Goal: Information Seeking & Learning: Learn about a topic

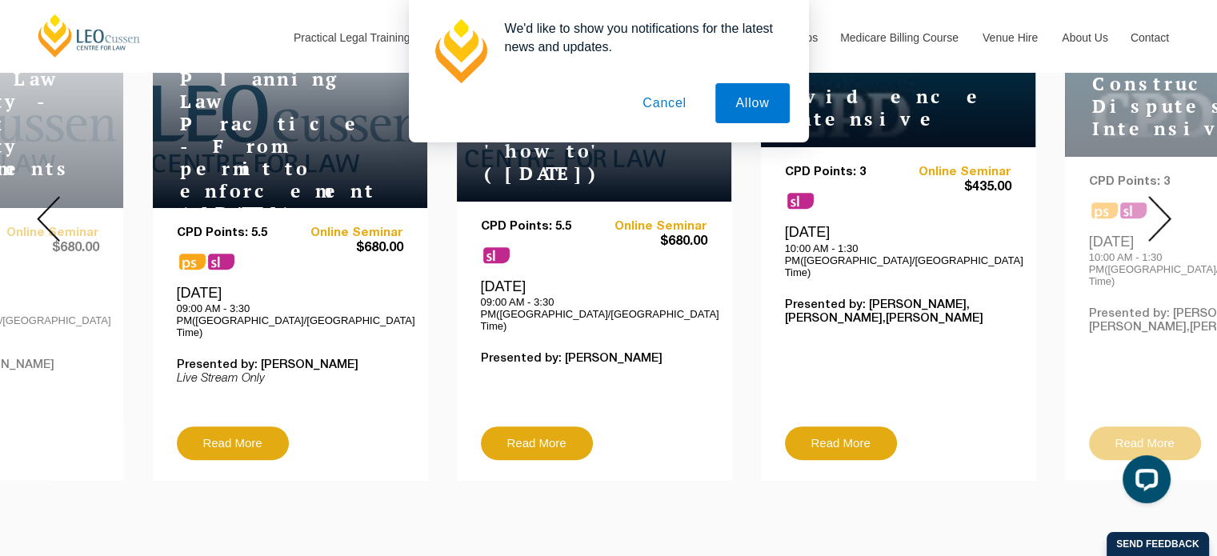
click at [657, 103] on button "Cancel" at bounding box center [665, 103] width 84 height 40
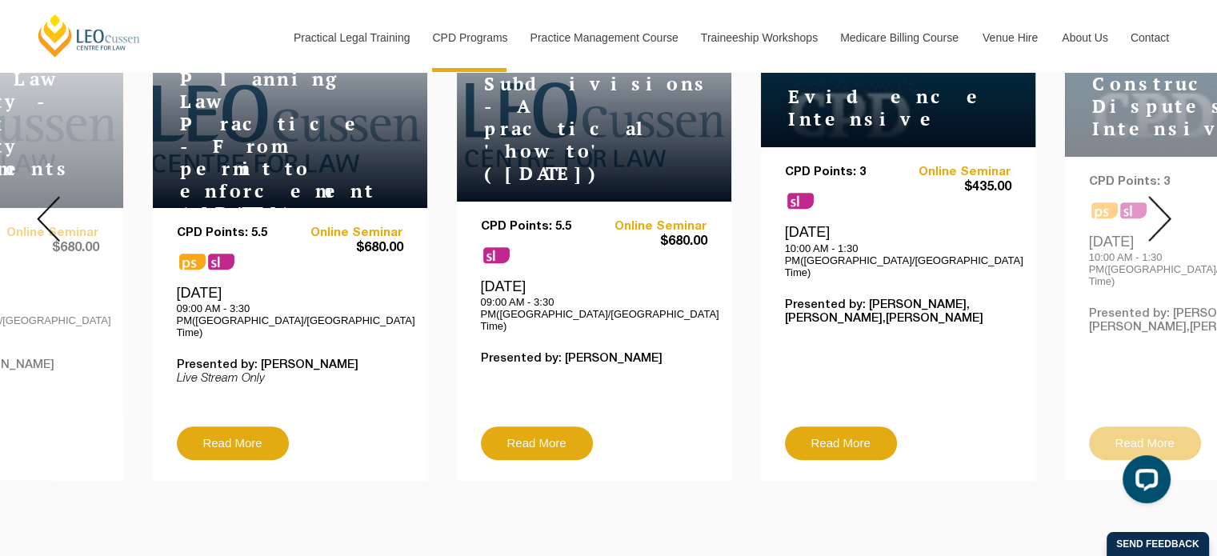
click at [42, 206] on img at bounding box center [48, 219] width 23 height 46
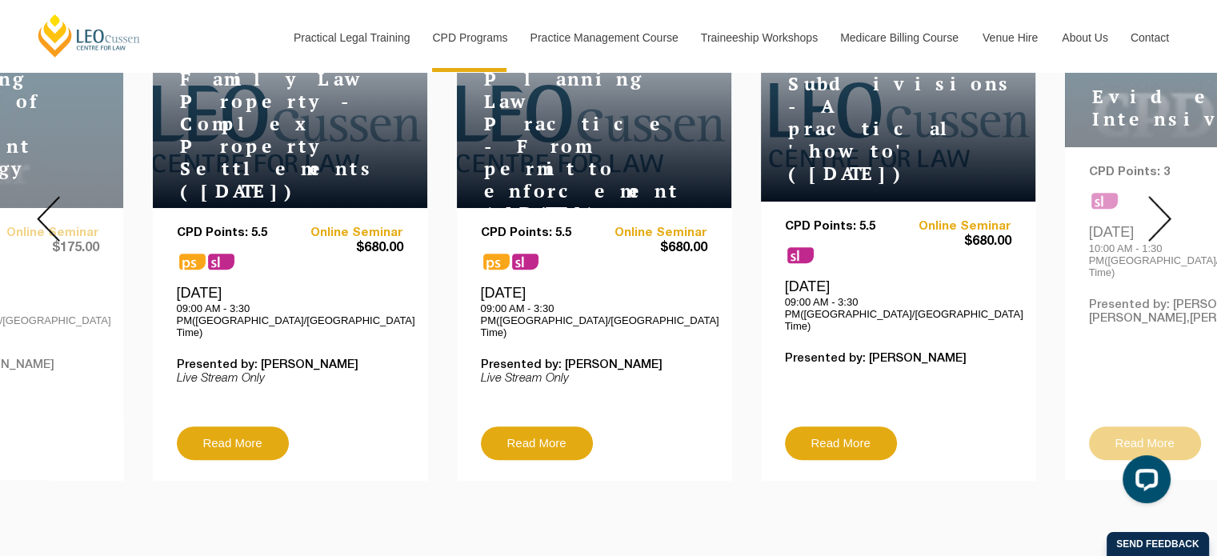
click at [42, 206] on img at bounding box center [48, 219] width 23 height 46
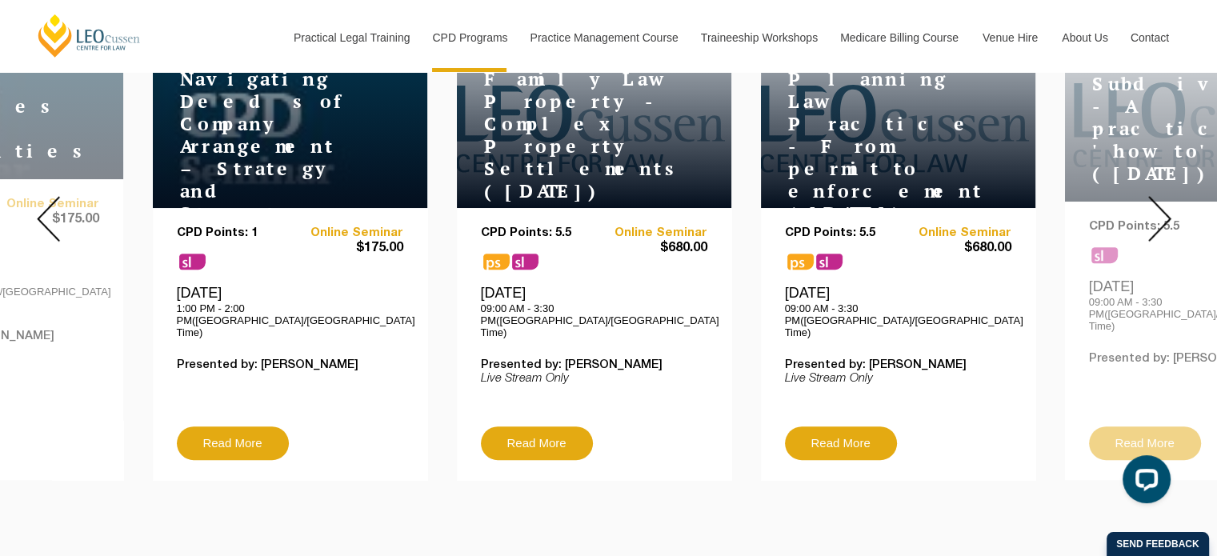
click at [42, 206] on img at bounding box center [48, 219] width 23 height 46
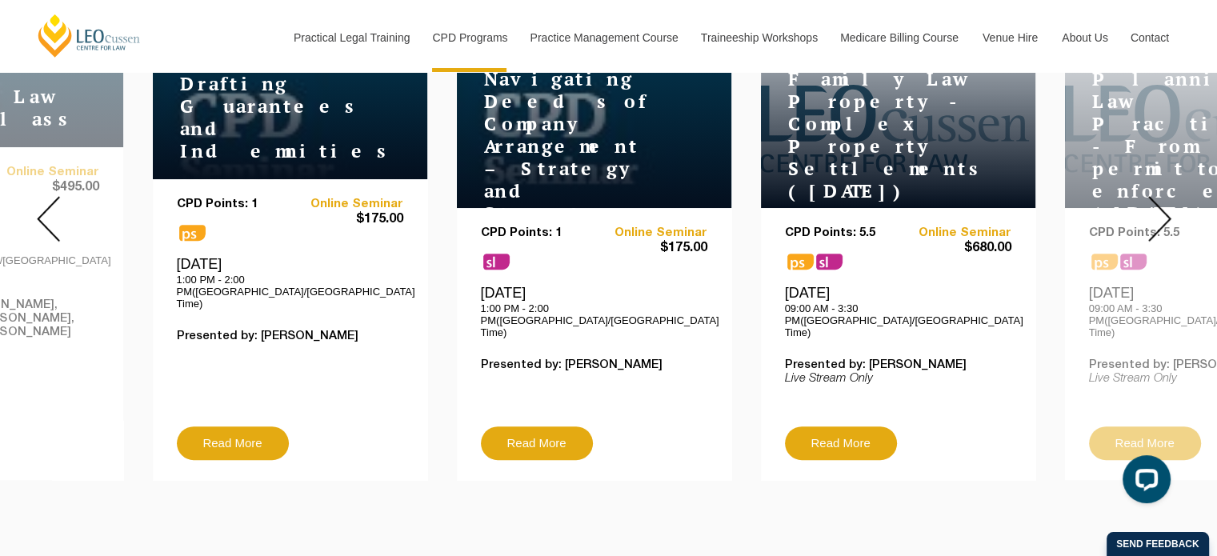
click at [42, 206] on img at bounding box center [48, 219] width 23 height 46
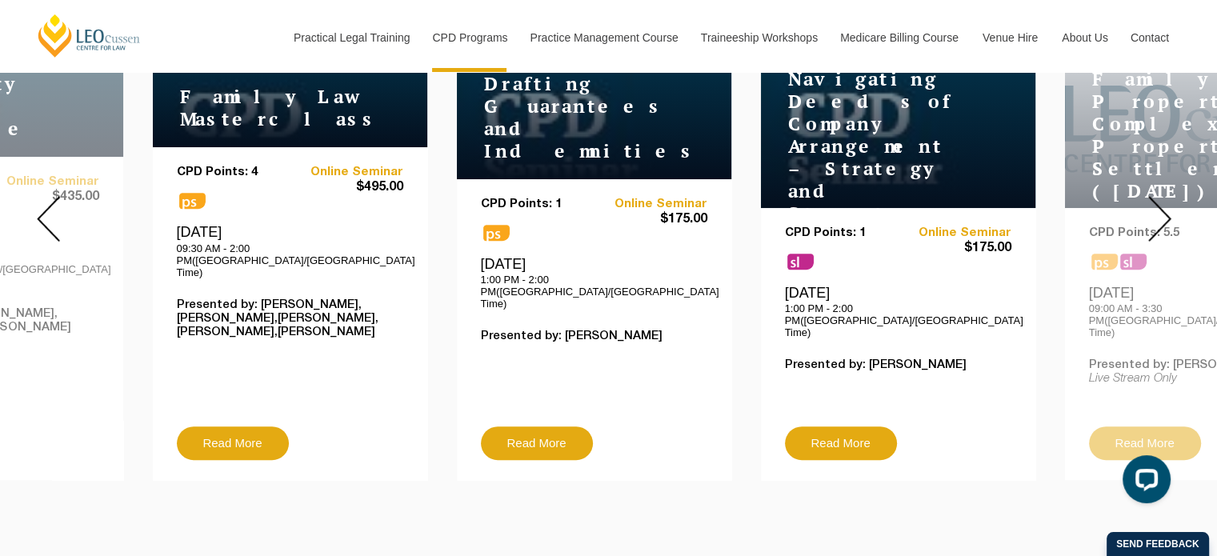
click at [42, 206] on img at bounding box center [48, 219] width 23 height 46
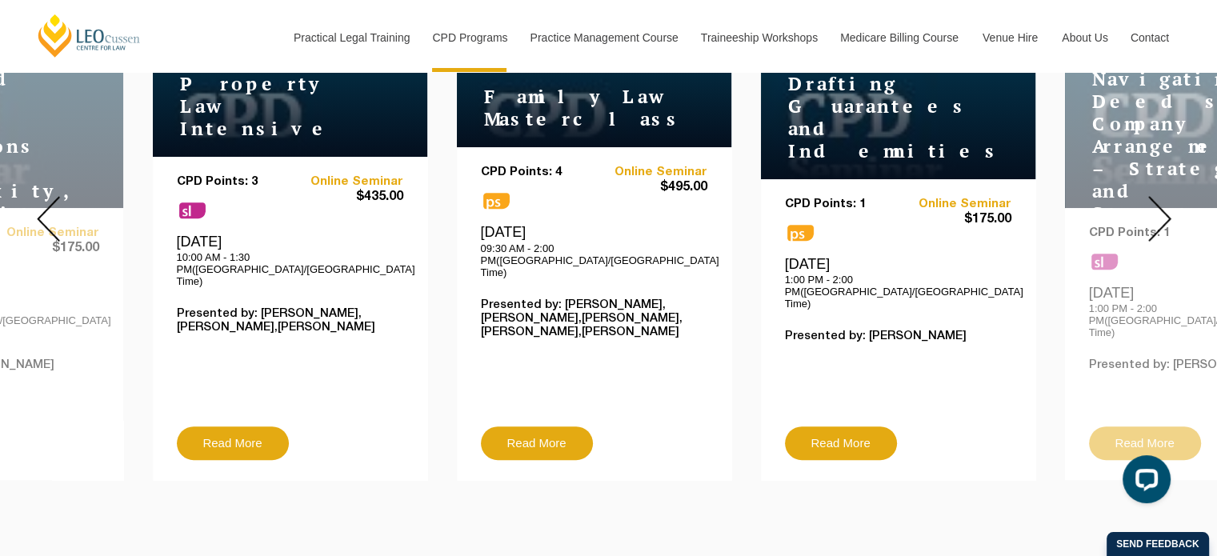
click at [42, 206] on img at bounding box center [48, 219] width 23 height 46
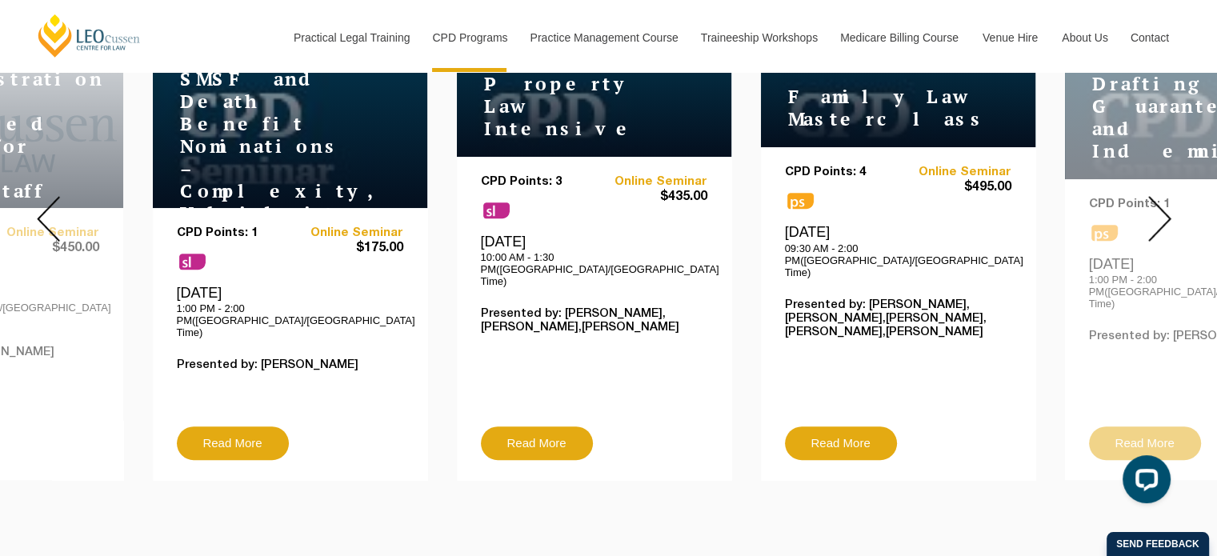
click at [42, 206] on img at bounding box center [48, 219] width 23 height 46
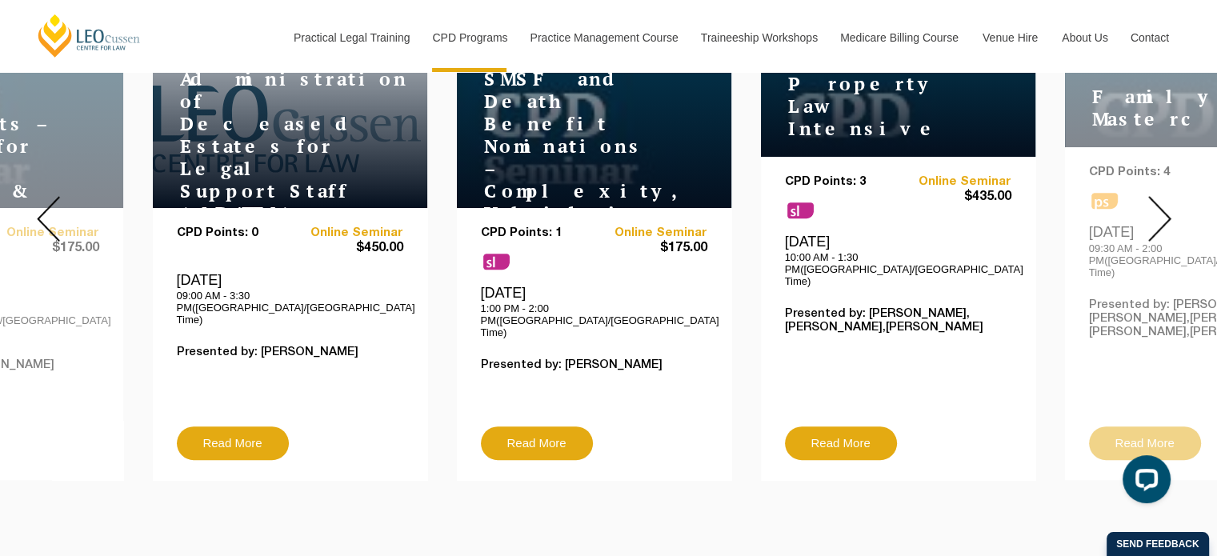
click at [42, 206] on img at bounding box center [48, 219] width 23 height 46
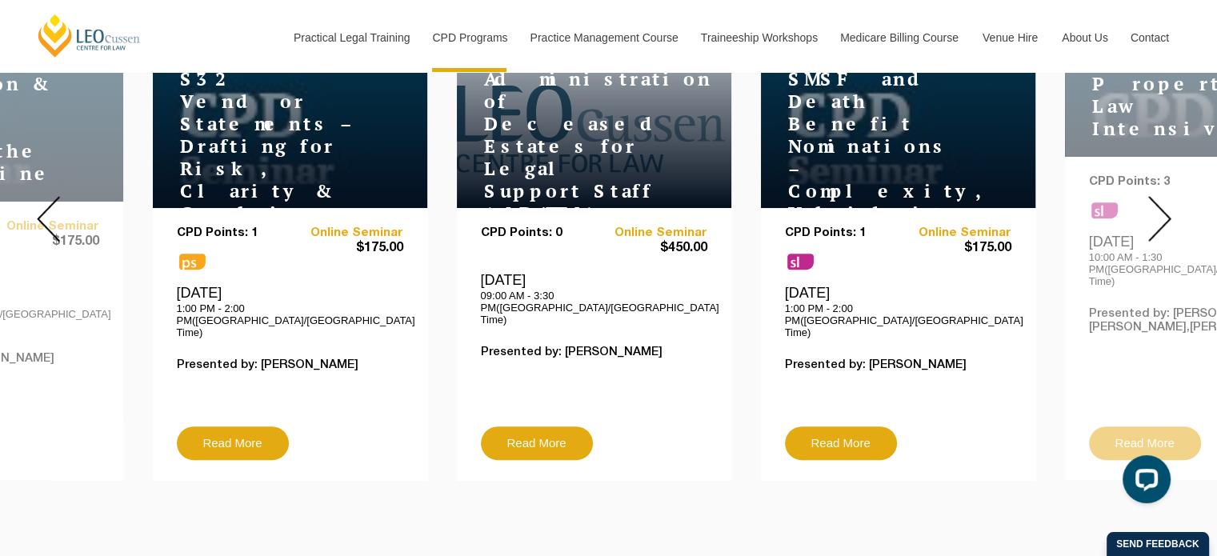
click at [42, 206] on img at bounding box center [48, 219] width 23 height 46
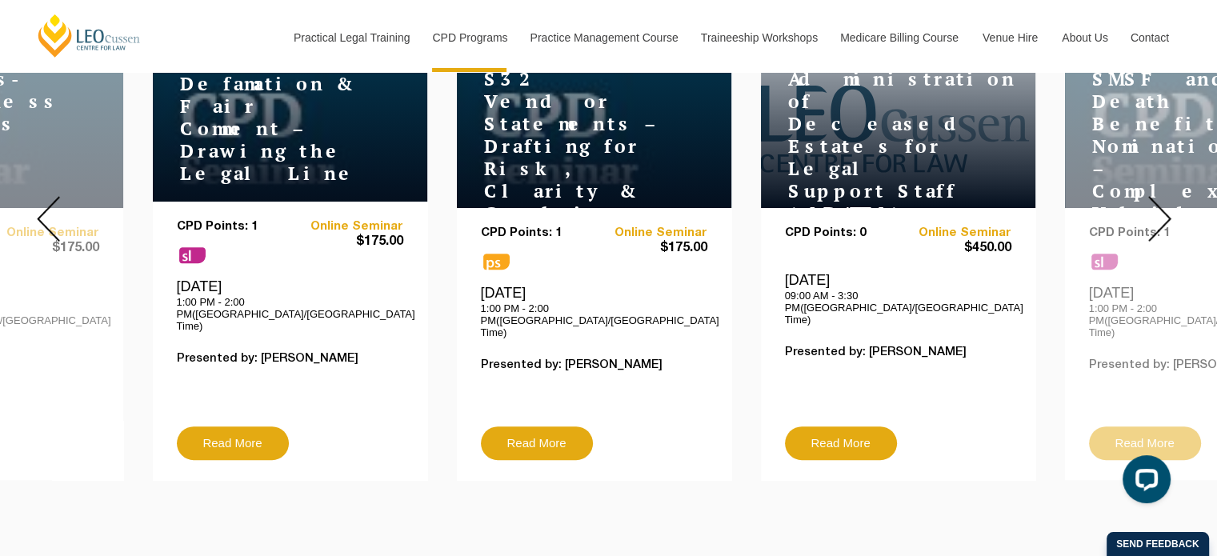
click at [42, 206] on img at bounding box center [48, 219] width 23 height 46
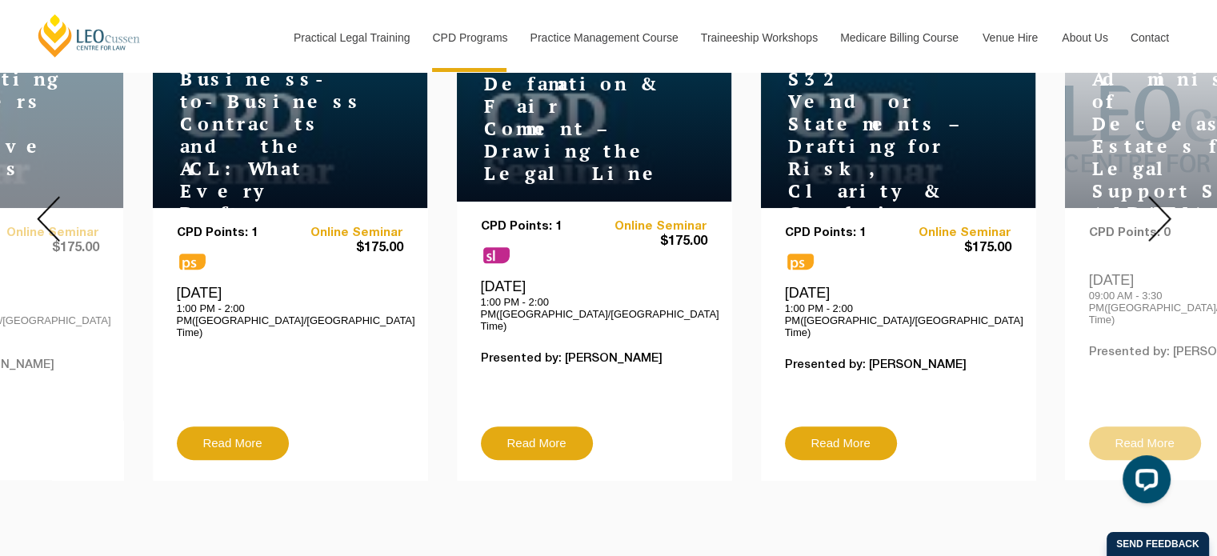
click at [42, 206] on img at bounding box center [48, 219] width 23 height 46
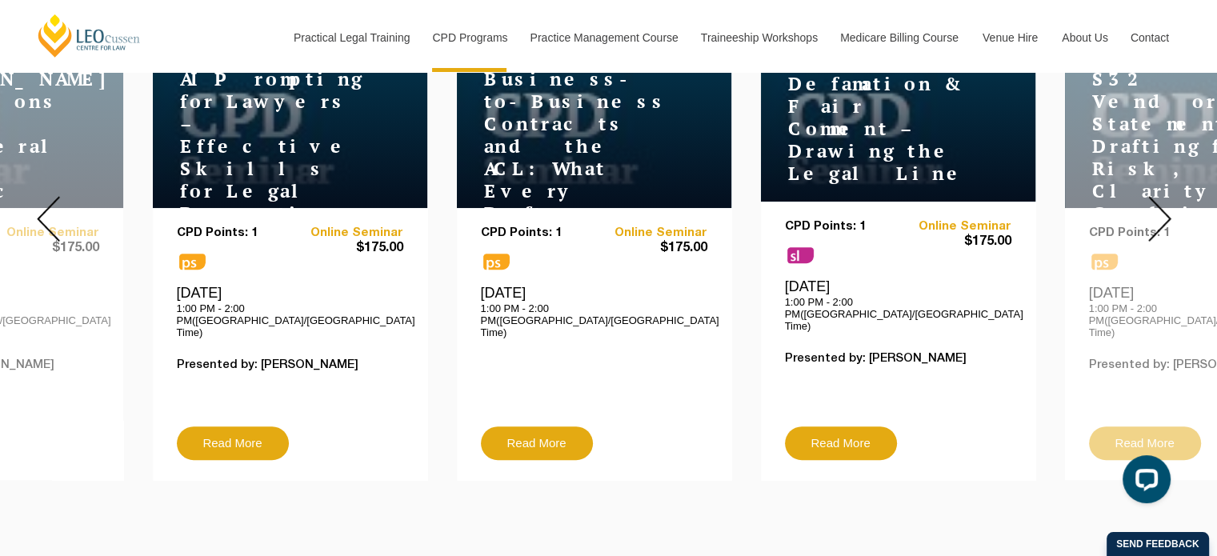
click at [42, 206] on img at bounding box center [48, 219] width 23 height 46
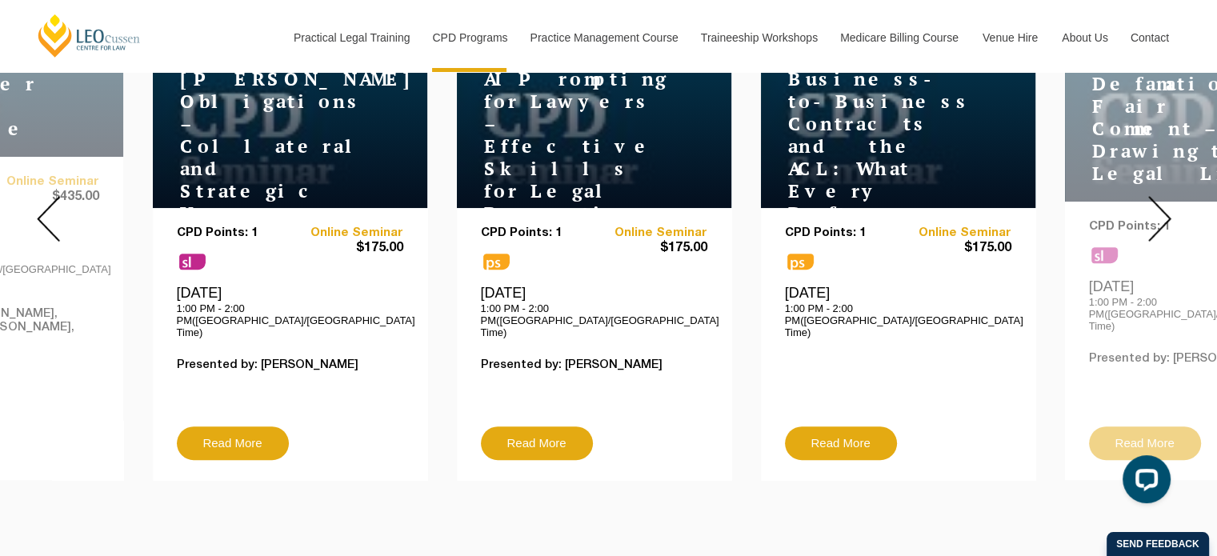
click at [42, 206] on img at bounding box center [48, 219] width 23 height 46
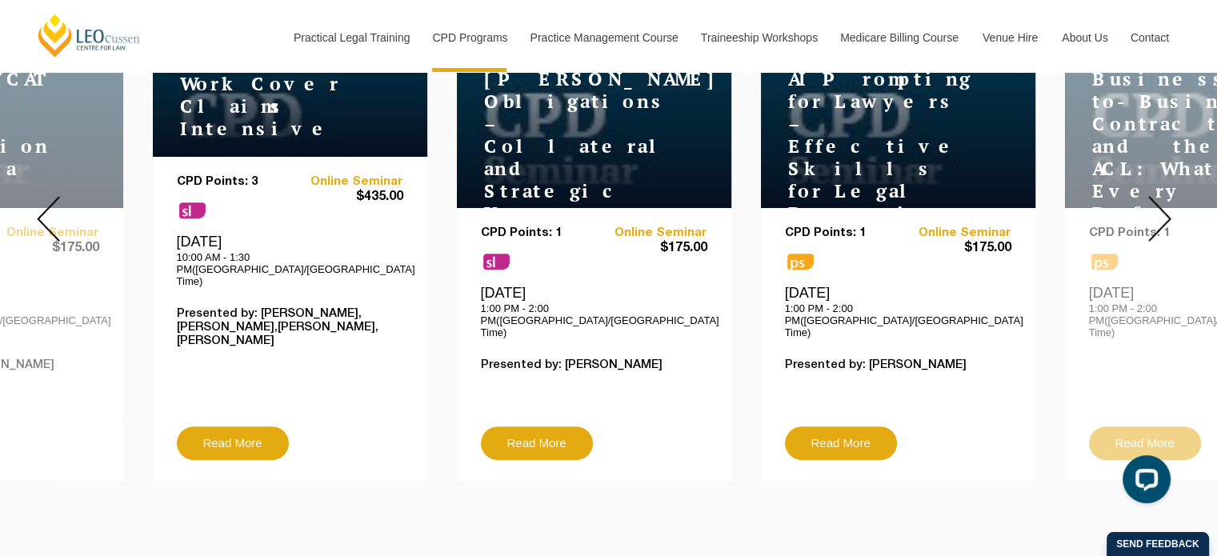
click at [42, 206] on img at bounding box center [48, 219] width 23 height 46
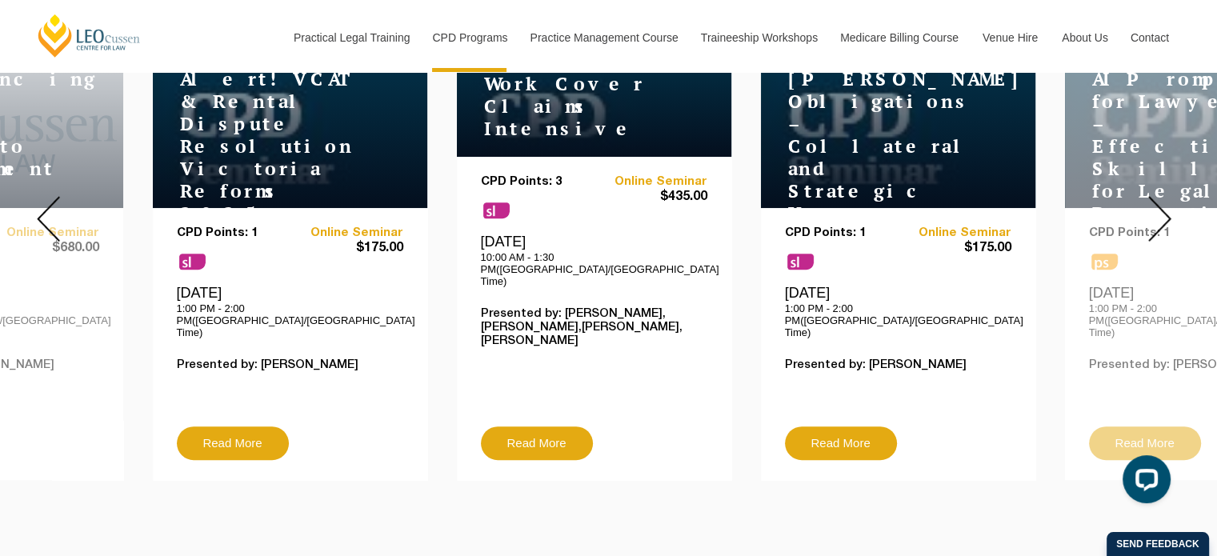
click at [42, 206] on img at bounding box center [48, 219] width 23 height 46
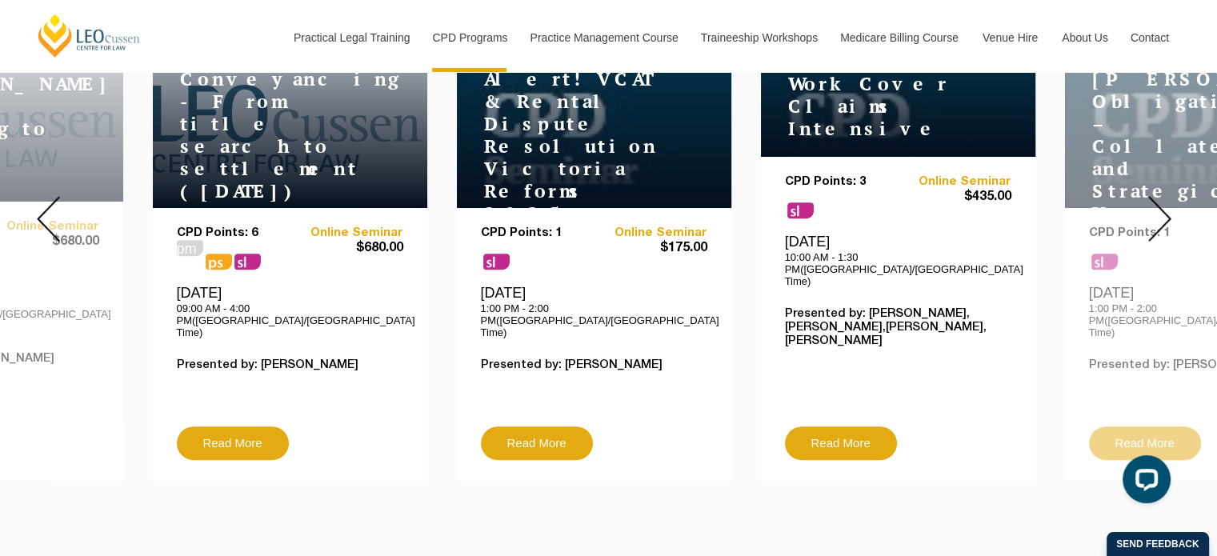
click at [42, 206] on img at bounding box center [48, 219] width 23 height 46
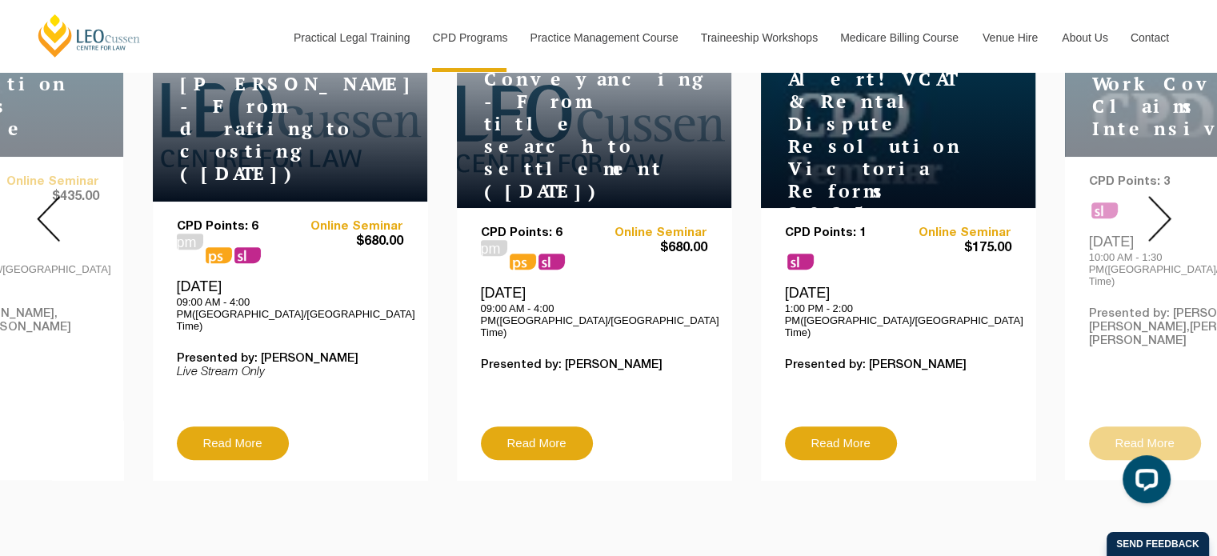
click at [42, 206] on img at bounding box center [48, 219] width 23 height 46
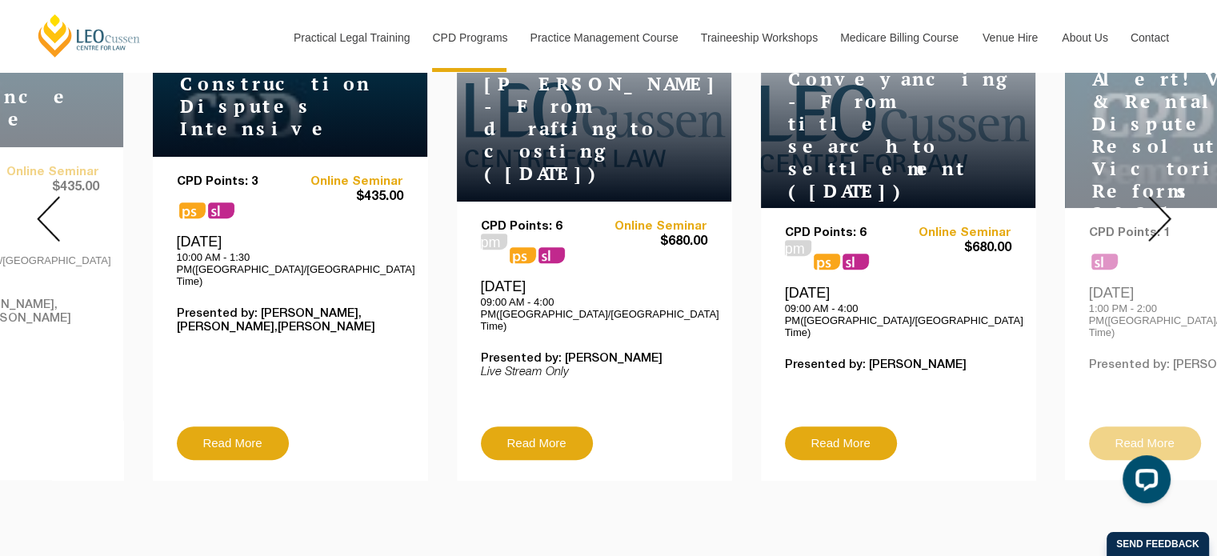
click at [42, 206] on img at bounding box center [48, 219] width 23 height 46
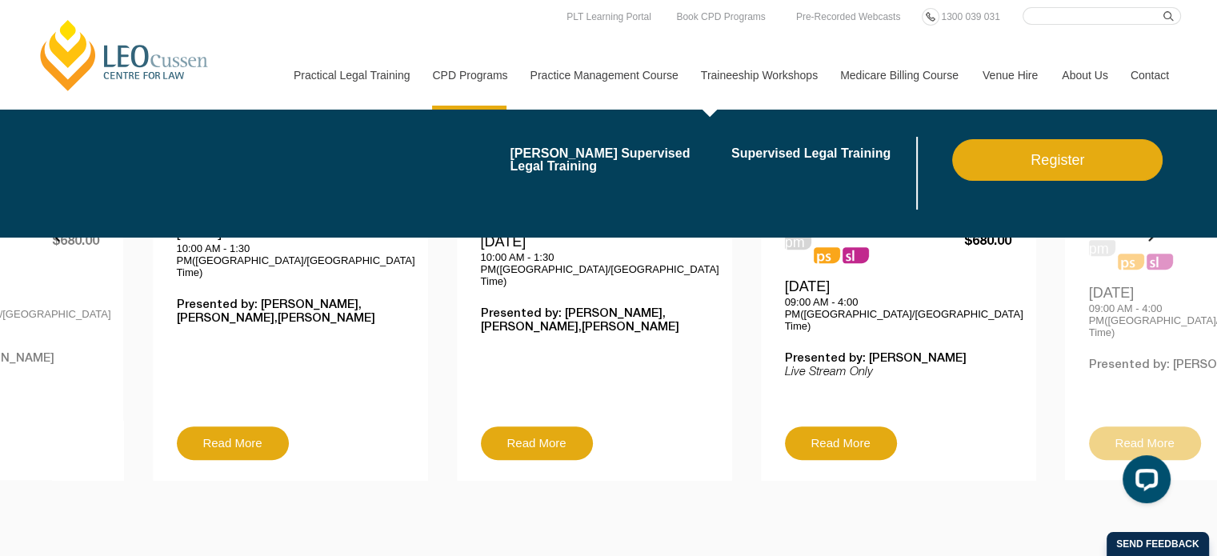
click at [731, 73] on link "Traineeship Workshops" at bounding box center [758, 75] width 139 height 69
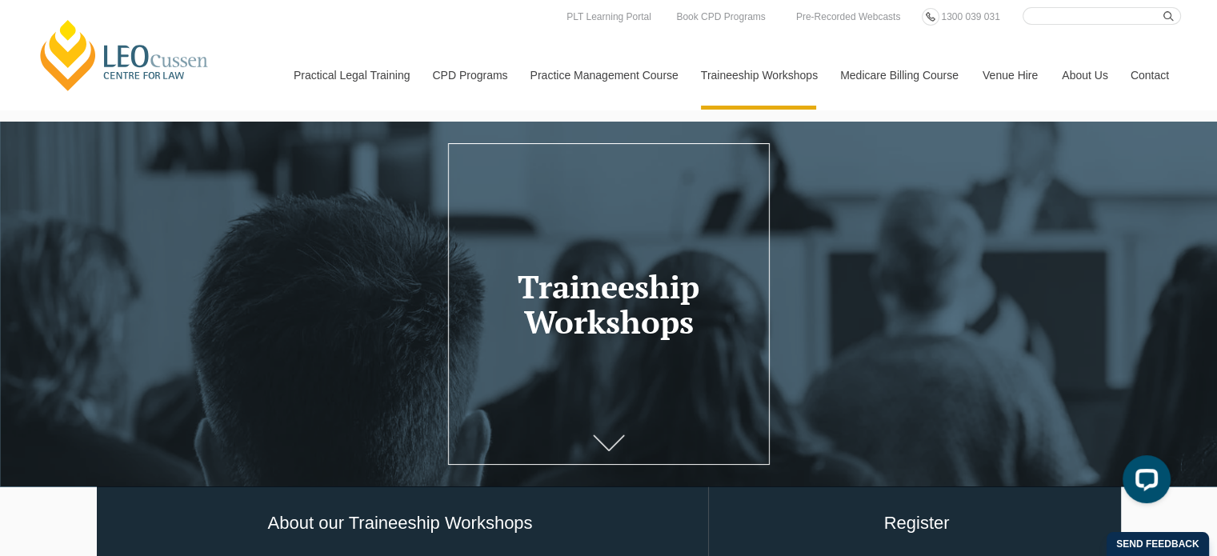
click at [610, 439] on icon at bounding box center [609, 443] width 32 height 16
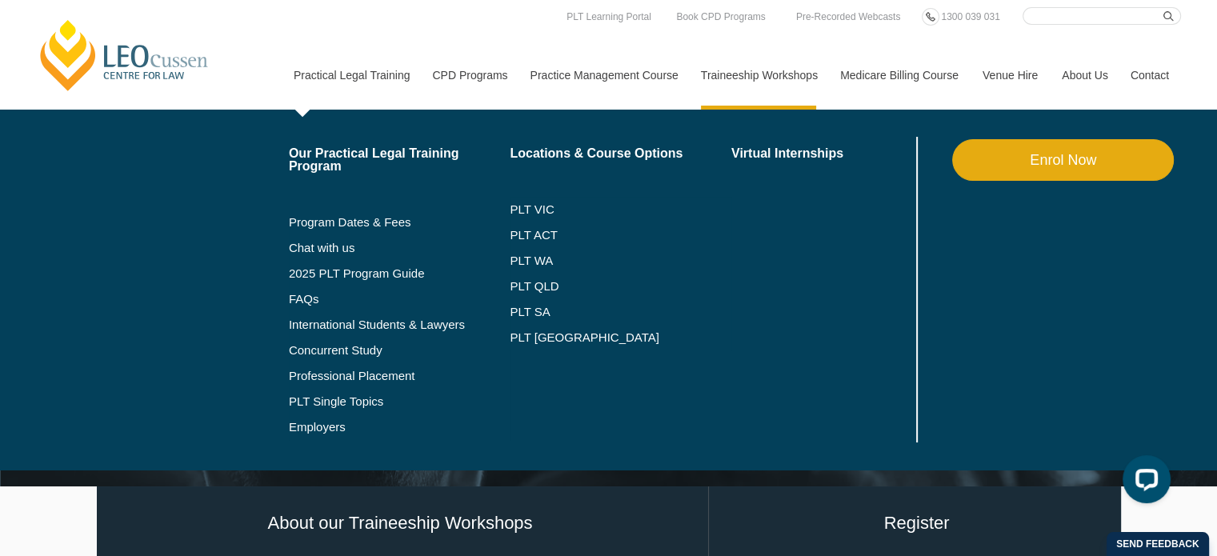
click at [370, 79] on link "Practical Legal Training" at bounding box center [351, 75] width 139 height 69
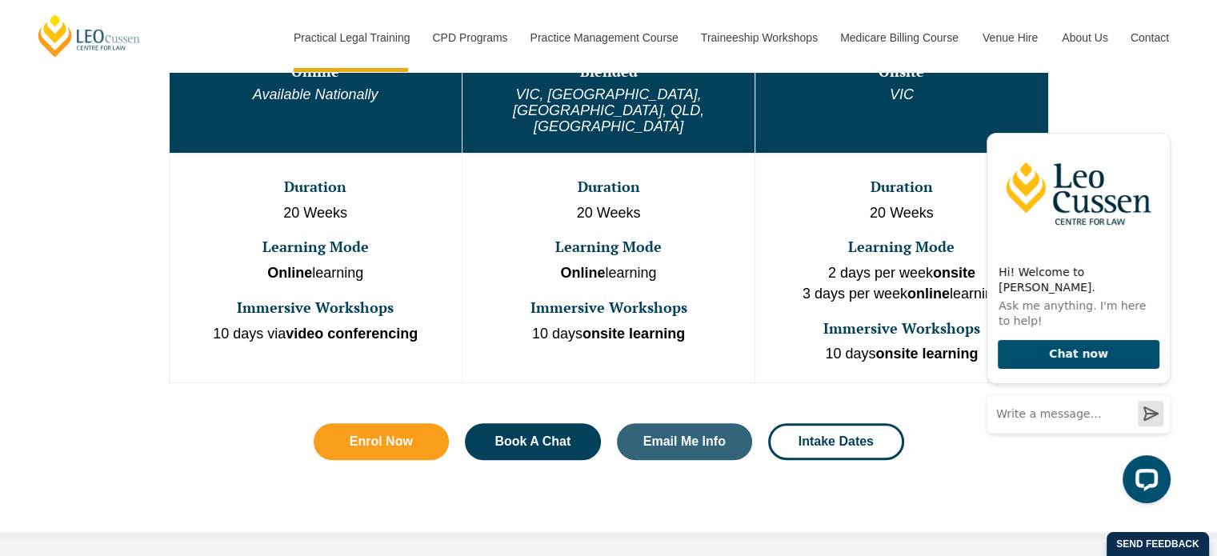
scroll to position [960, 0]
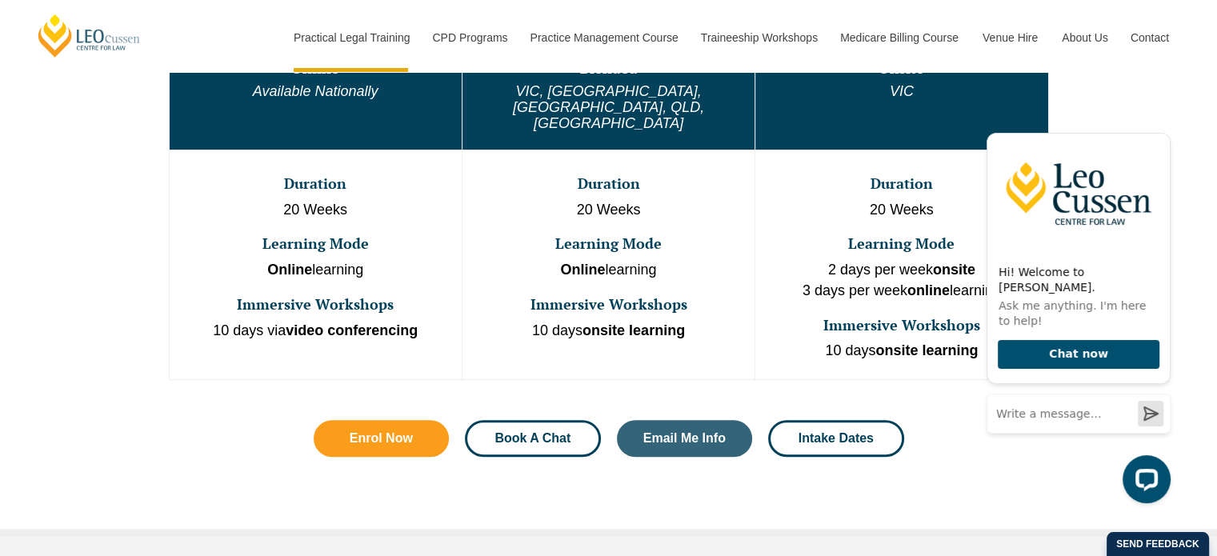
click at [556, 420] on link "Book A Chat" at bounding box center [533, 438] width 136 height 37
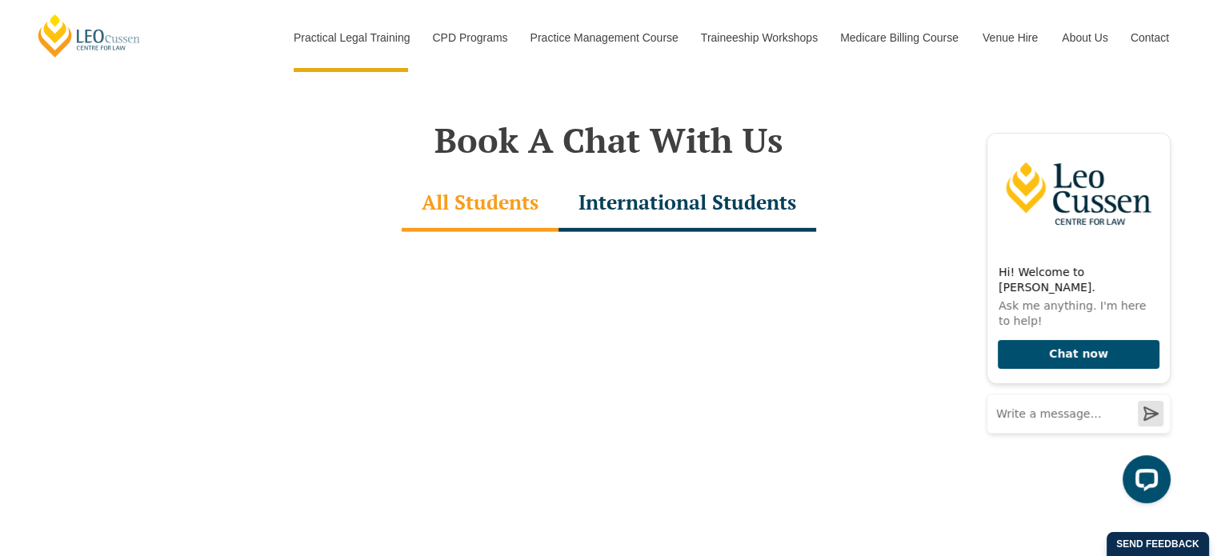
scroll to position [4881, 0]
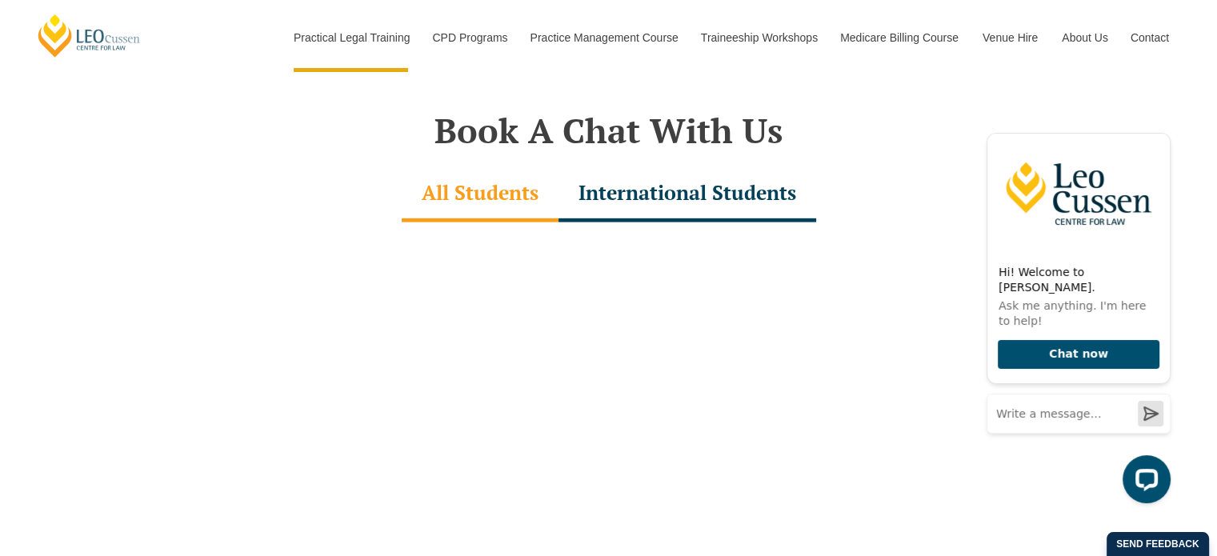
drag, startPoint x: 323, startPoint y: 167, endPoint x: 338, endPoint y: 146, distance: 25.8
click at [323, 166] on div "All Students International Students" at bounding box center [609, 194] width 912 height 56
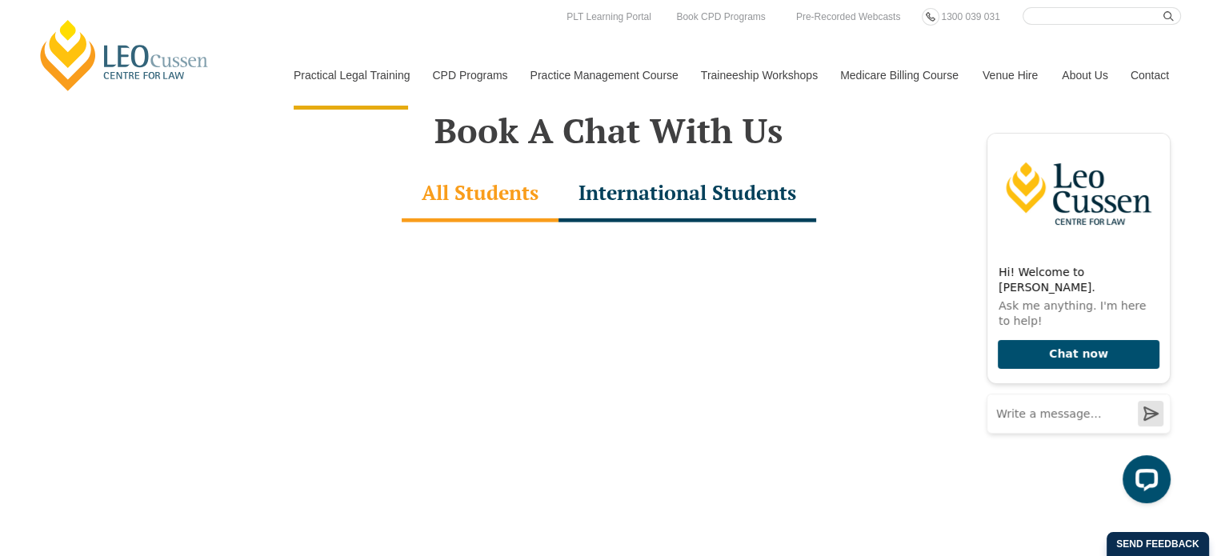
click at [1039, 15] on input "Search here" at bounding box center [1102, 16] width 158 height 18
type input "research"
click at [1163, 7] on button "submit" at bounding box center [1172, 16] width 18 height 18
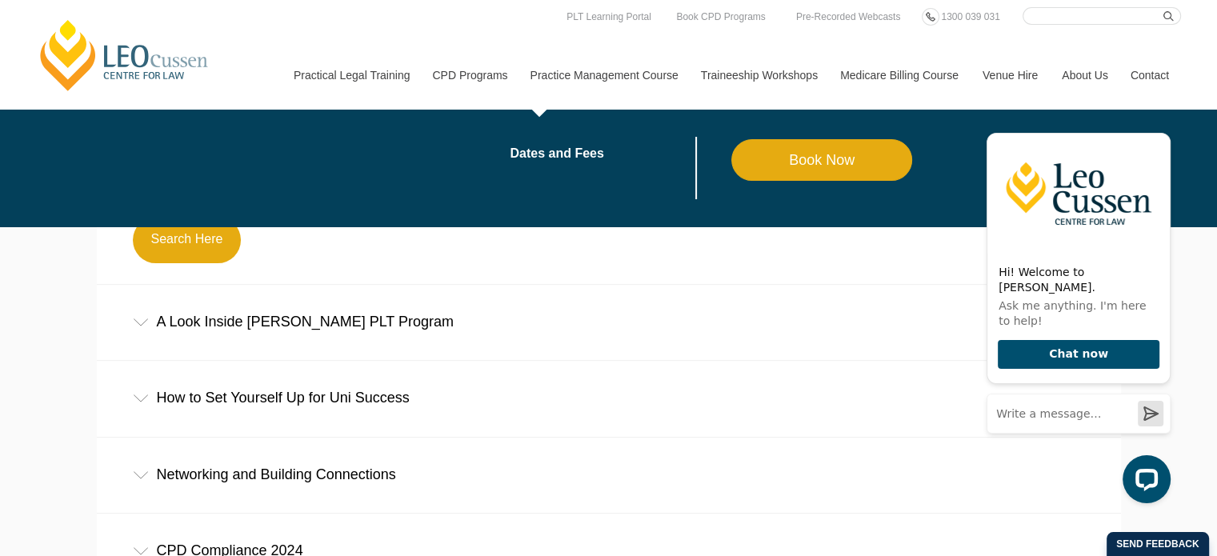
scroll to position [480, 0]
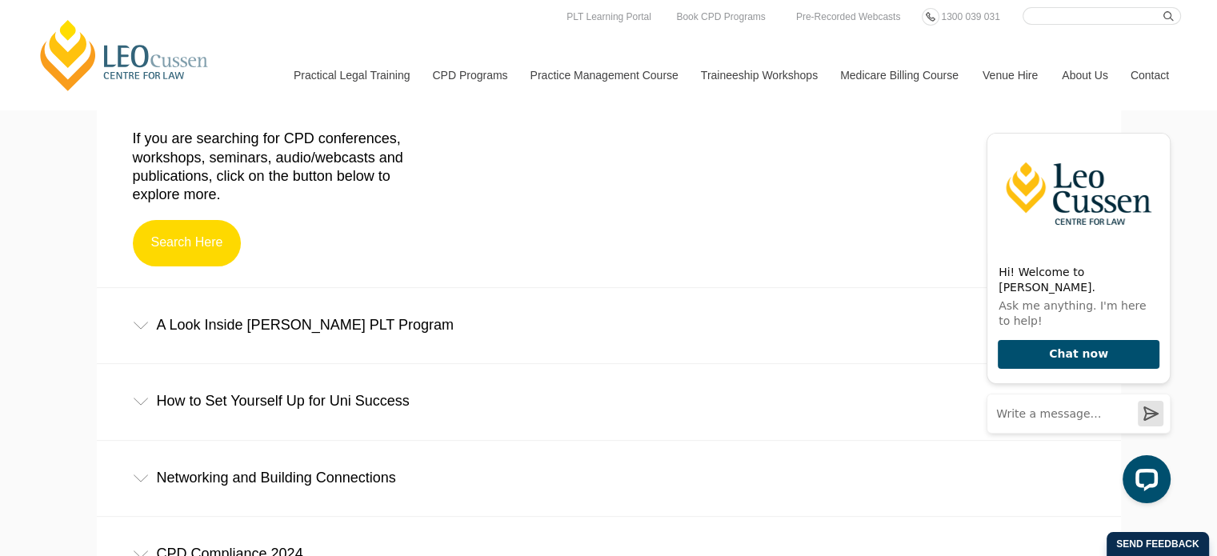
click at [198, 246] on link "Search Here" at bounding box center [187, 243] width 109 height 46
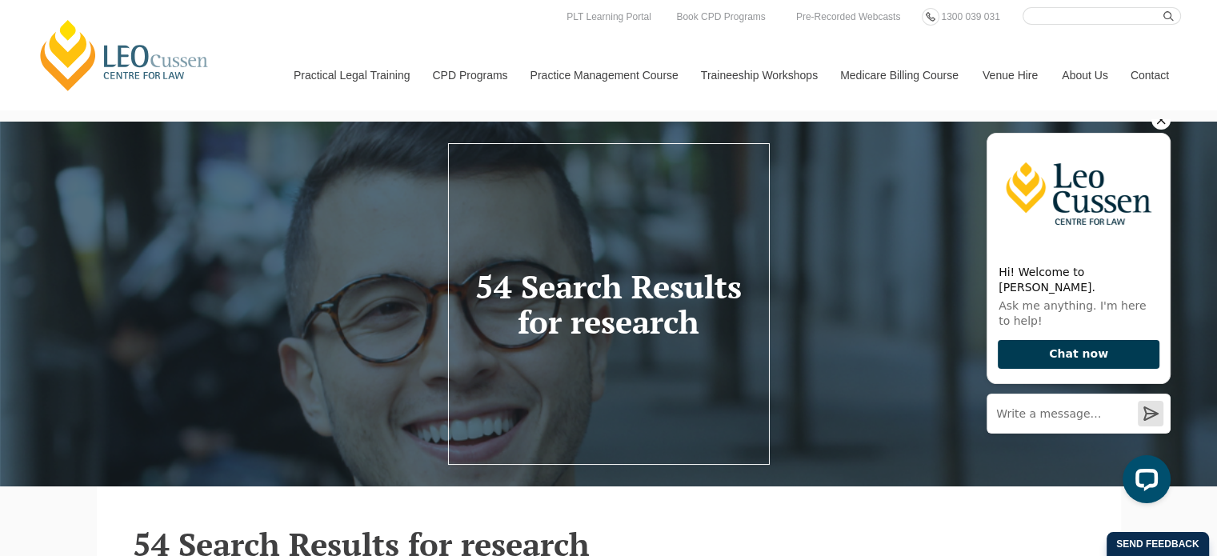
click at [1089, 354] on button "Chat now" at bounding box center [1079, 355] width 162 height 30
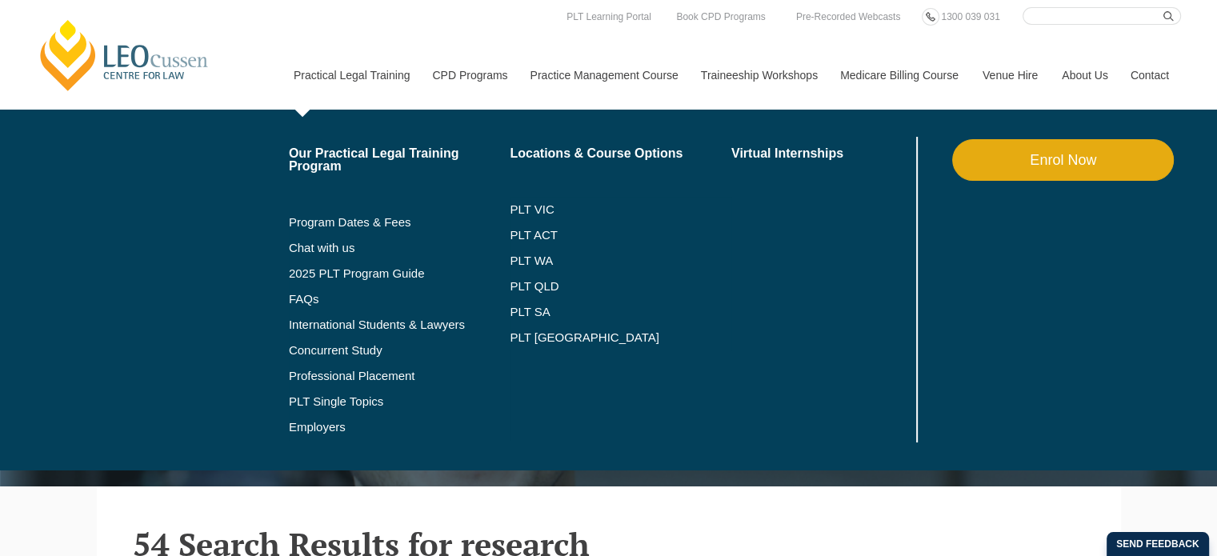
click at [323, 79] on link "Practical Legal Training" at bounding box center [351, 75] width 139 height 69
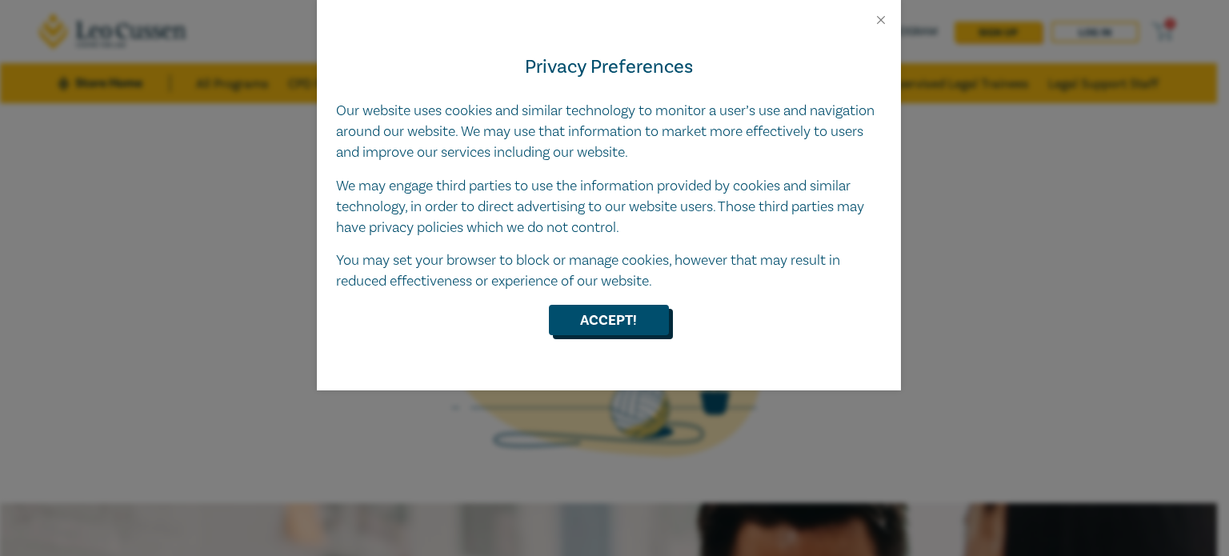
click at [599, 329] on button "Accept!" at bounding box center [609, 320] width 120 height 30
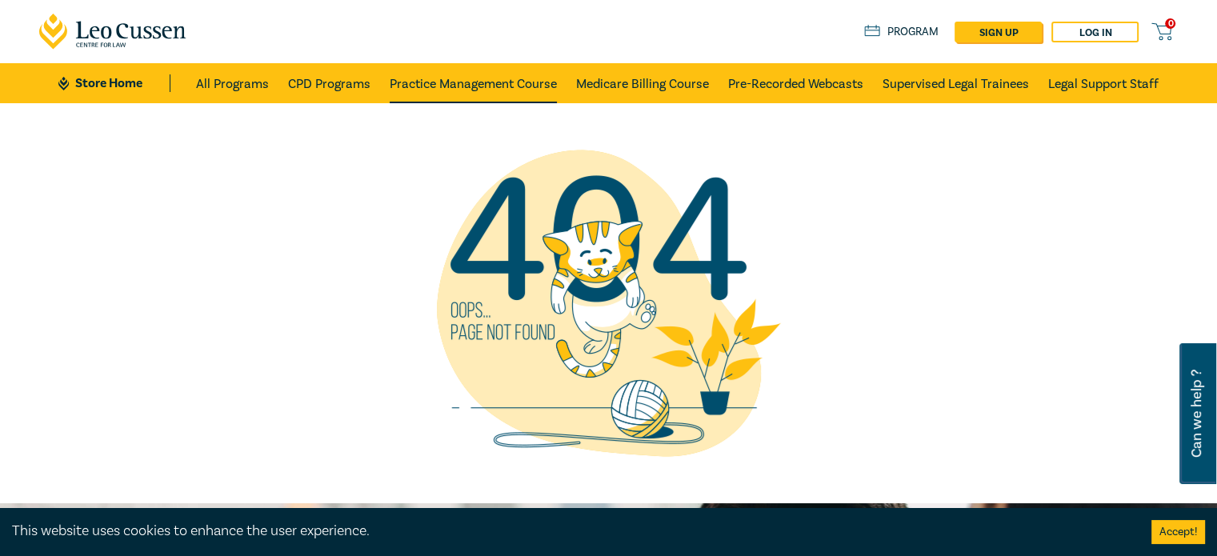
click at [456, 75] on link "Practice Management Course" at bounding box center [473, 83] width 167 height 40
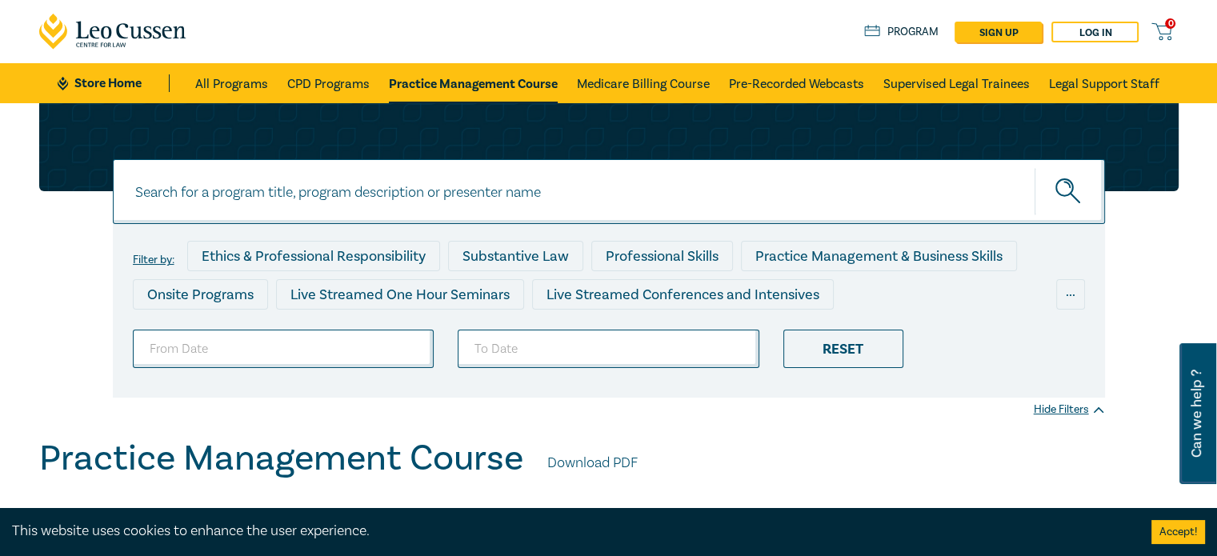
click at [429, 191] on input at bounding box center [609, 191] width 992 height 65
click at [1067, 201] on icon "submit" at bounding box center [1069, 192] width 28 height 28
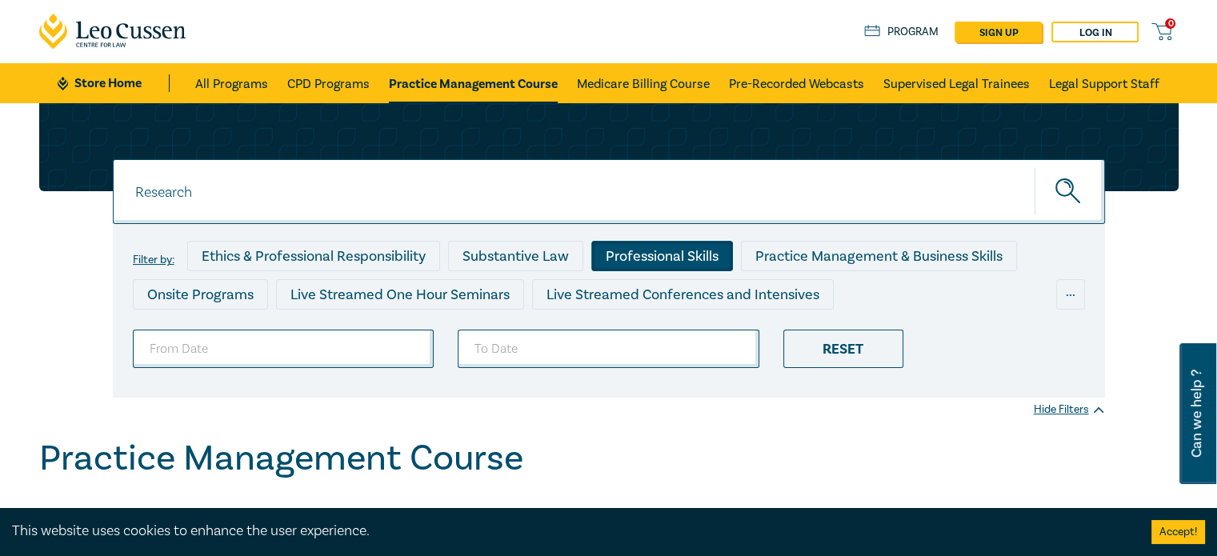
click at [650, 255] on div "Professional Skills" at bounding box center [662, 256] width 142 height 30
click at [200, 198] on input "Research" at bounding box center [609, 191] width 992 height 65
type input "R"
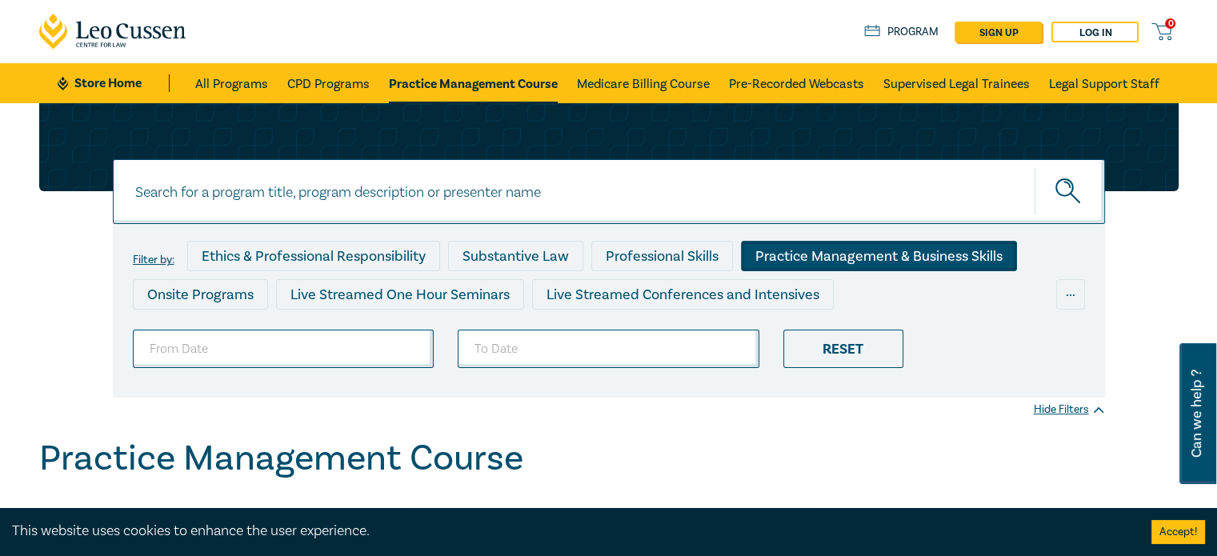
click at [825, 255] on div "Practice Management & Business Skills" at bounding box center [879, 256] width 276 height 30
click at [170, 298] on div "Onsite Programs" at bounding box center [200, 294] width 135 height 30
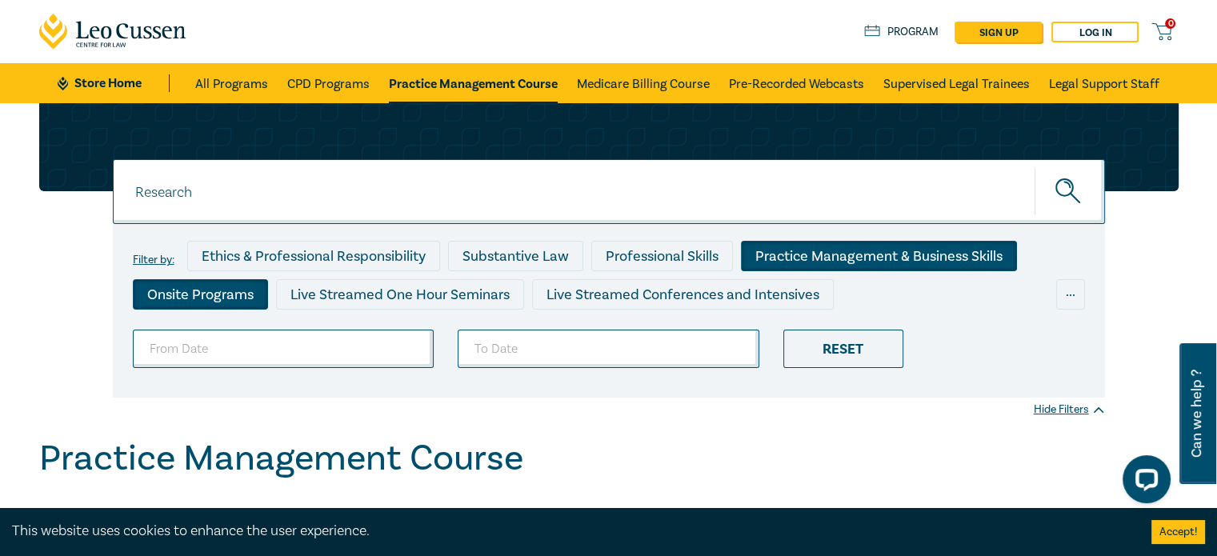
click at [218, 291] on div "Onsite Programs" at bounding box center [200, 294] width 135 height 30
click at [314, 79] on link "CPD Programs" at bounding box center [328, 83] width 82 height 40
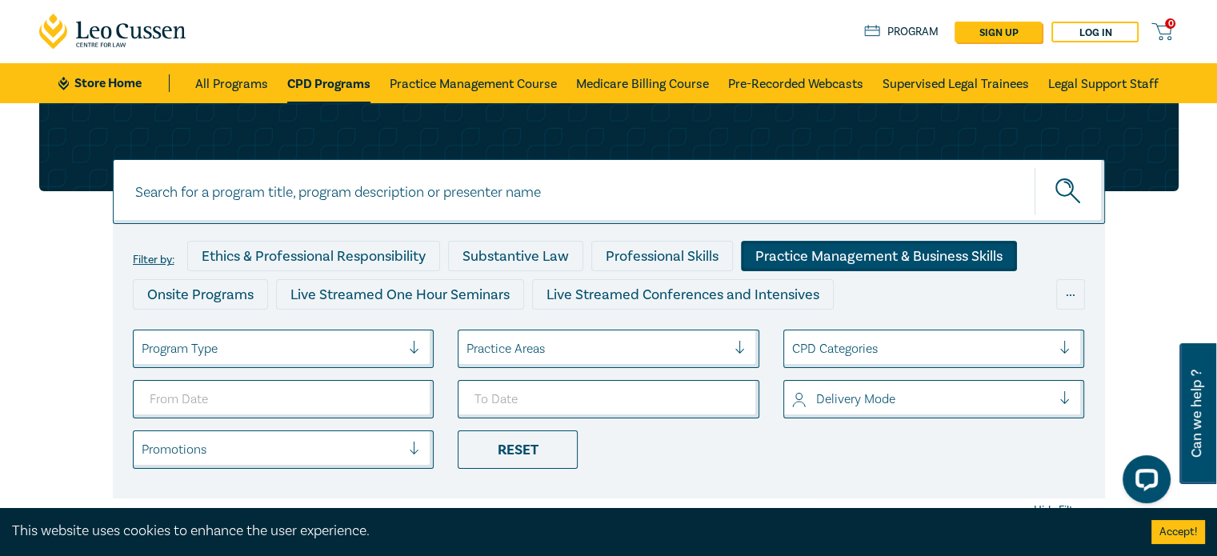
click at [847, 261] on div "Practice Management & Business Skills" at bounding box center [879, 256] width 276 height 30
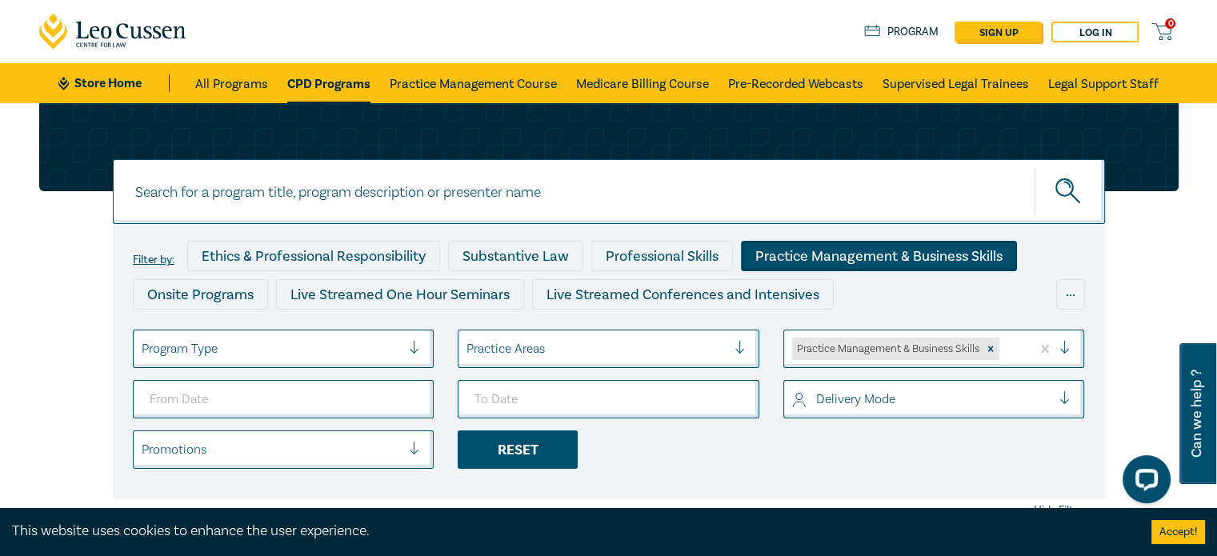
click at [537, 467] on div "Reset" at bounding box center [518, 450] width 120 height 38
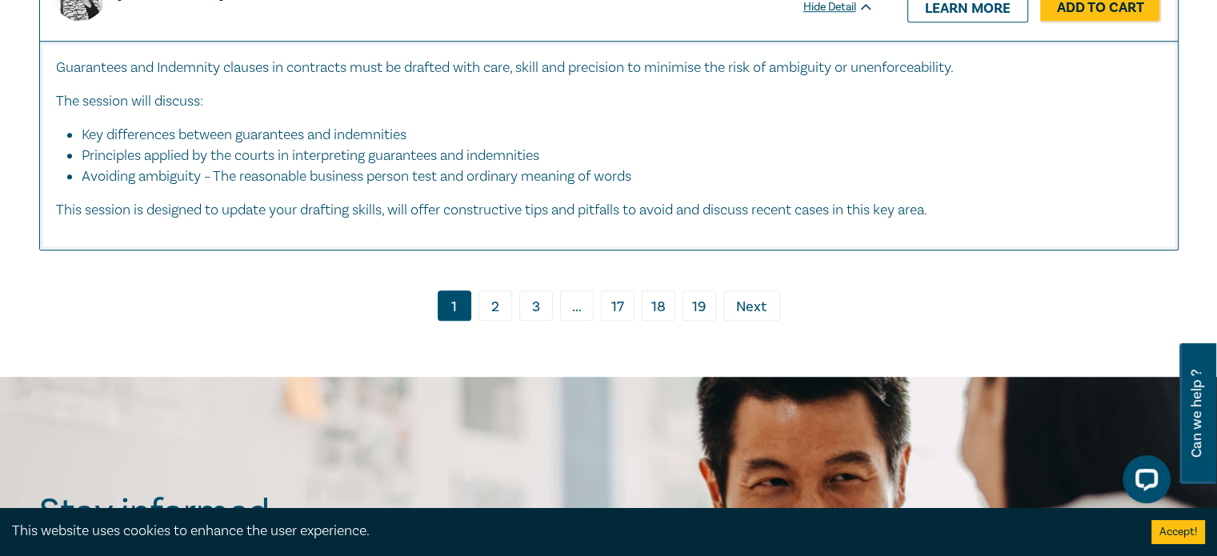
scroll to position [7202, 0]
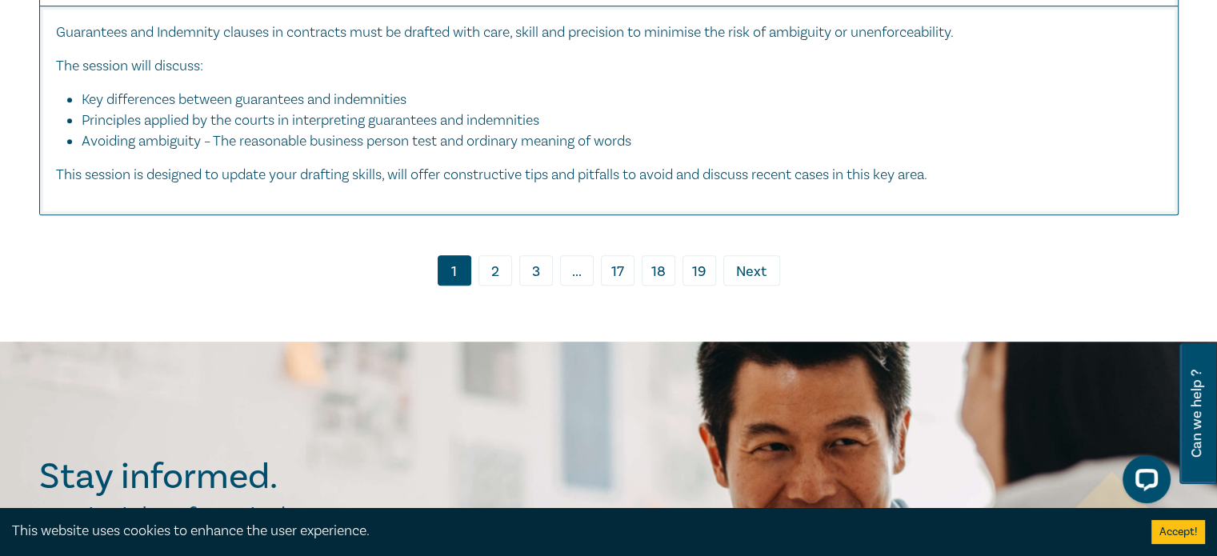
click at [498, 255] on link "2" at bounding box center [496, 270] width 34 height 30
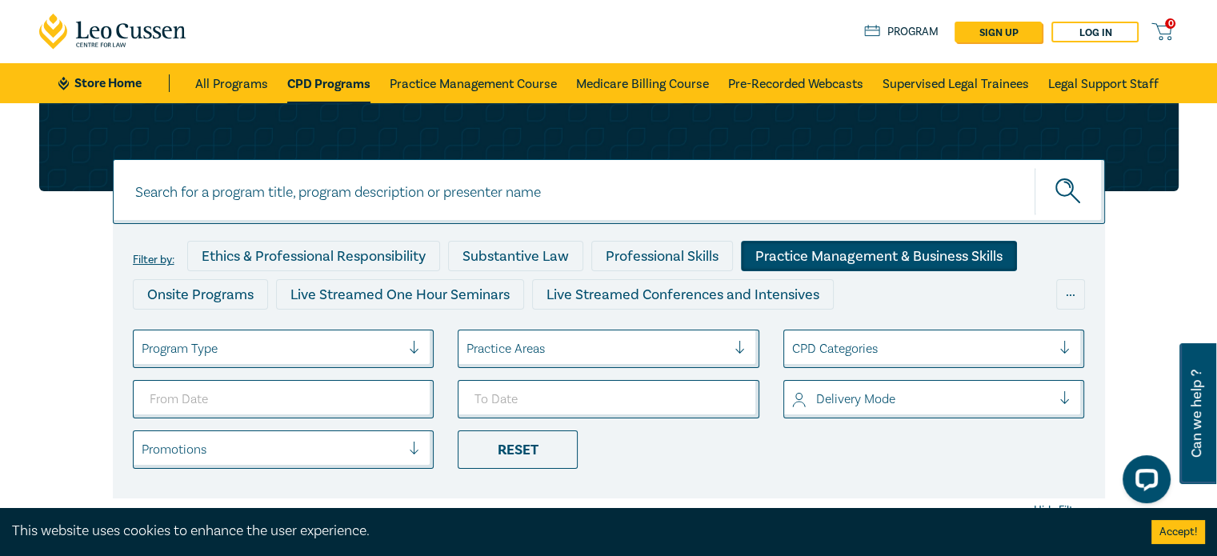
click at [835, 250] on div "Practice Management & Business Skills" at bounding box center [879, 256] width 276 height 30
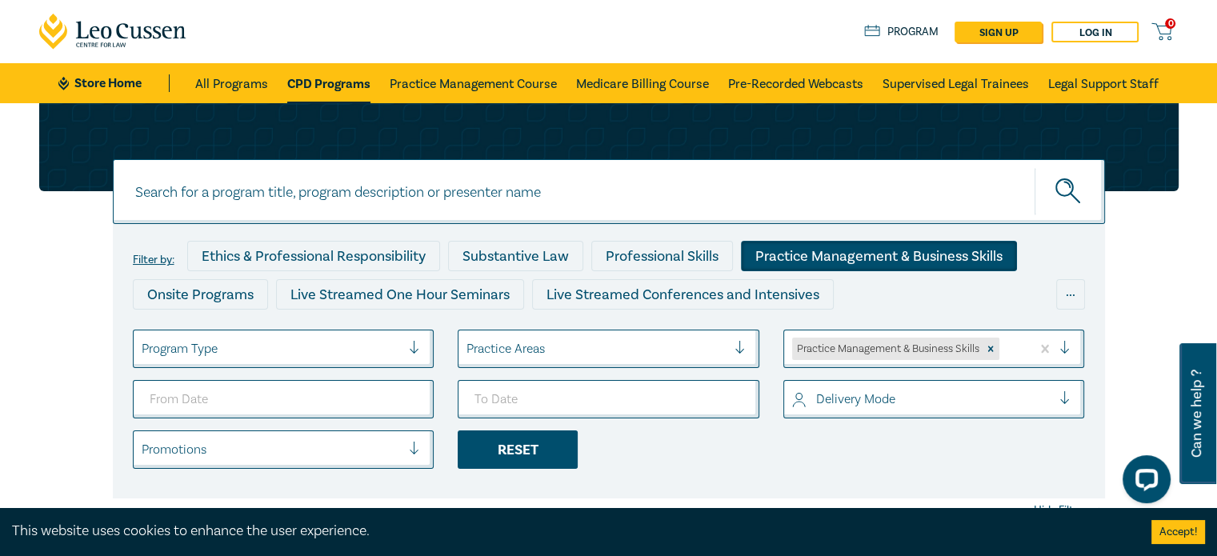
click at [531, 444] on div "Reset" at bounding box center [518, 450] width 120 height 38
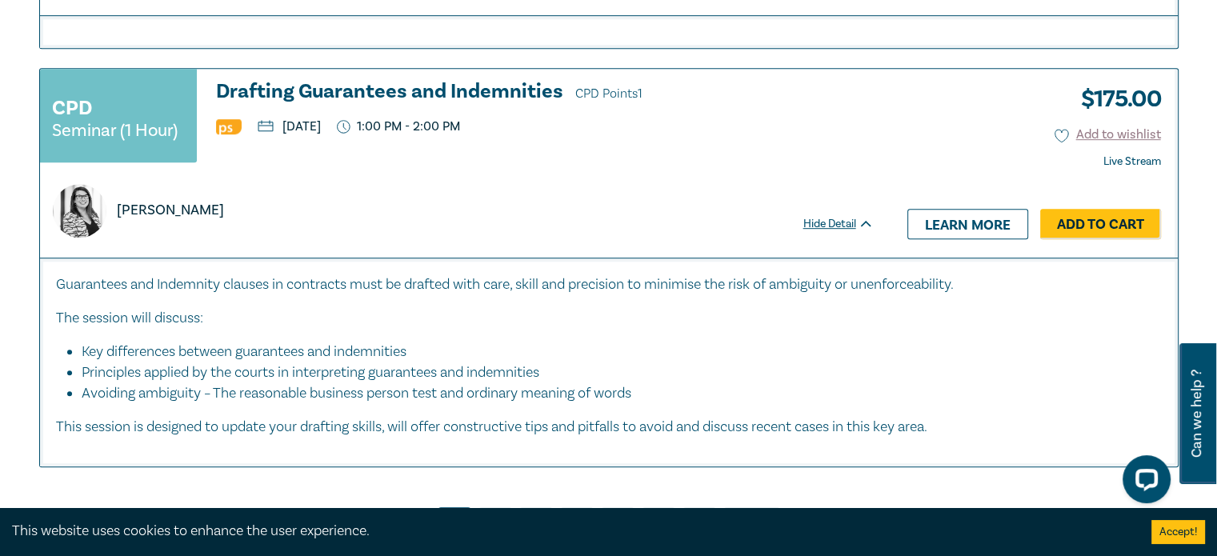
scroll to position [6962, 0]
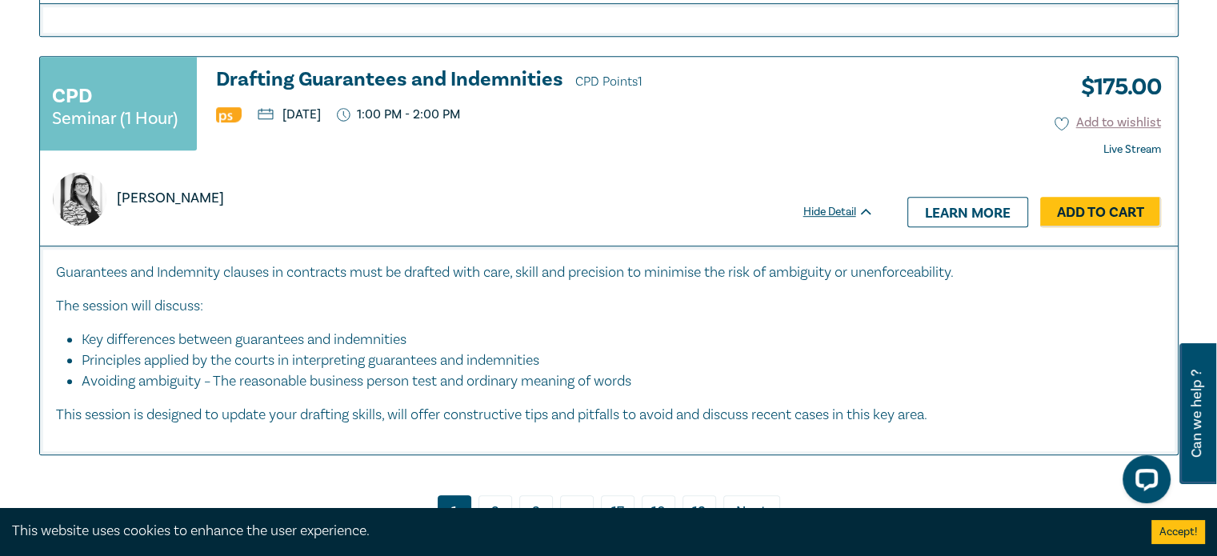
click at [493, 495] on link "2" at bounding box center [496, 510] width 34 height 30
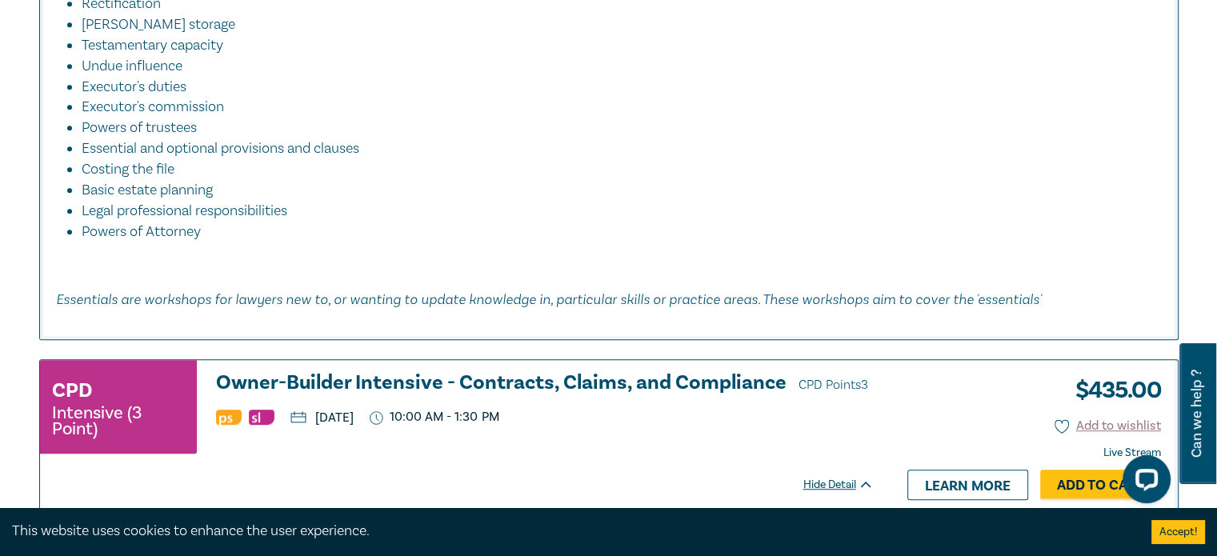
scroll to position [7202, 0]
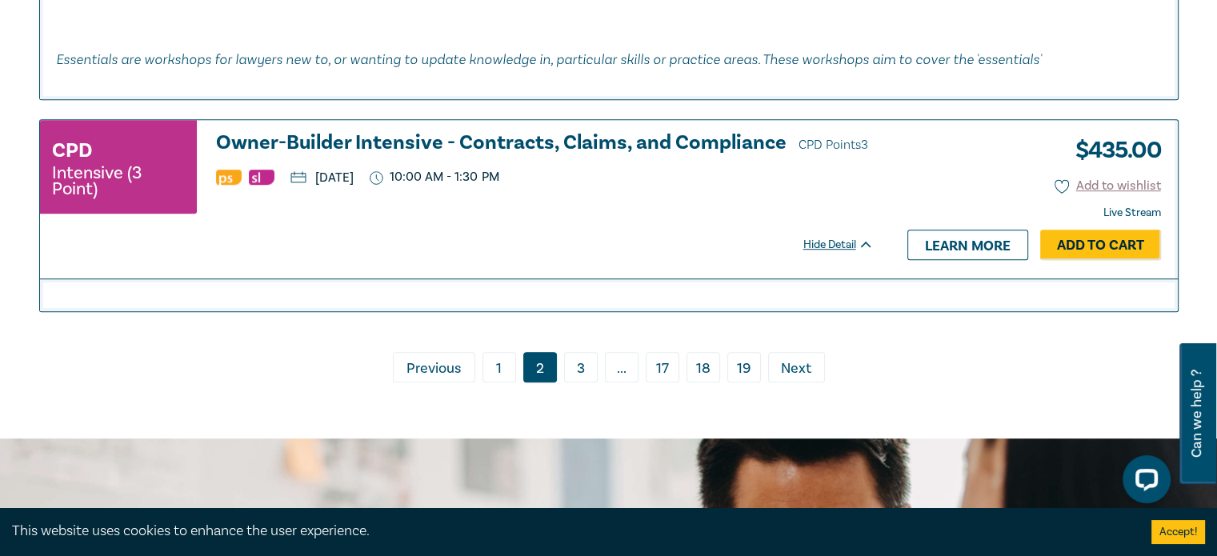
click at [579, 379] on link "3" at bounding box center [581, 367] width 34 height 30
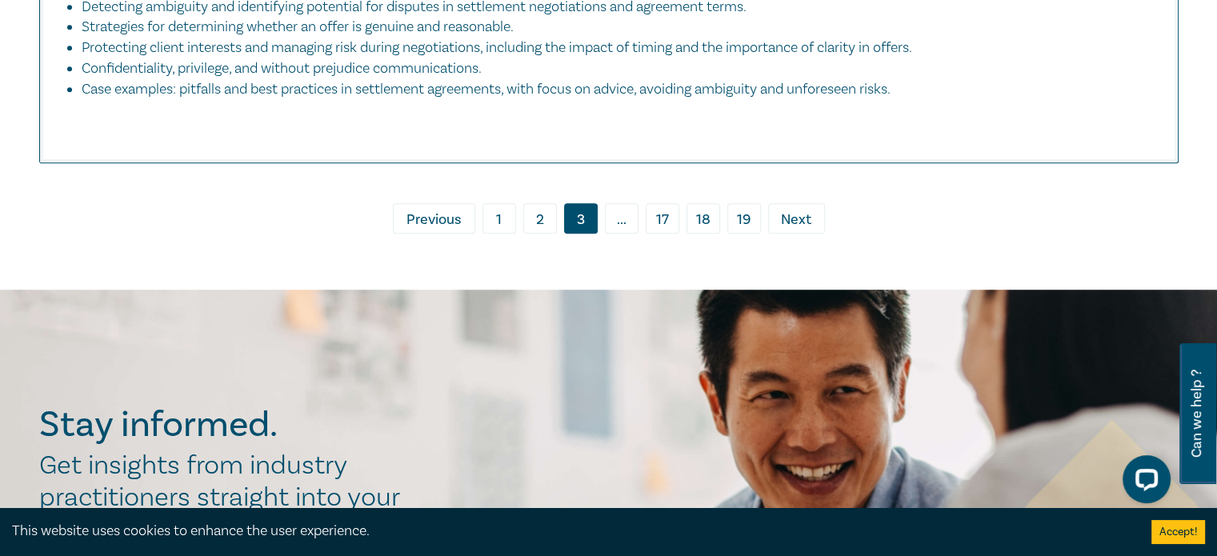
scroll to position [7442, 0]
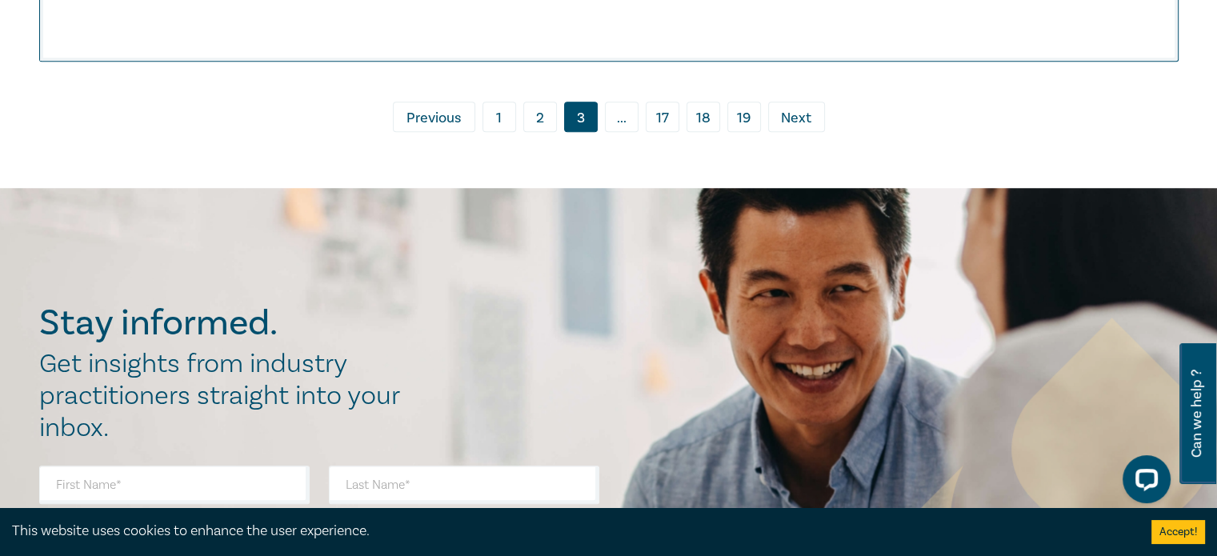
click at [797, 108] on span "Next" at bounding box center [796, 118] width 30 height 21
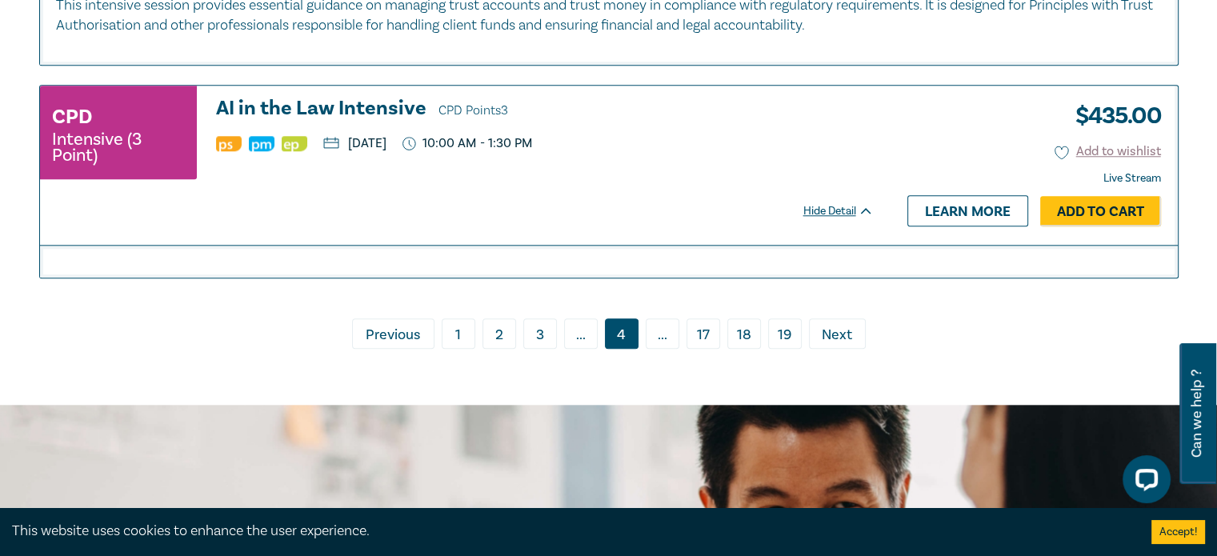
scroll to position [7682, 0]
click at [659, 346] on span "..." at bounding box center [663, 333] width 34 height 30
click at [847, 345] on span "Next" at bounding box center [837, 334] width 30 height 21
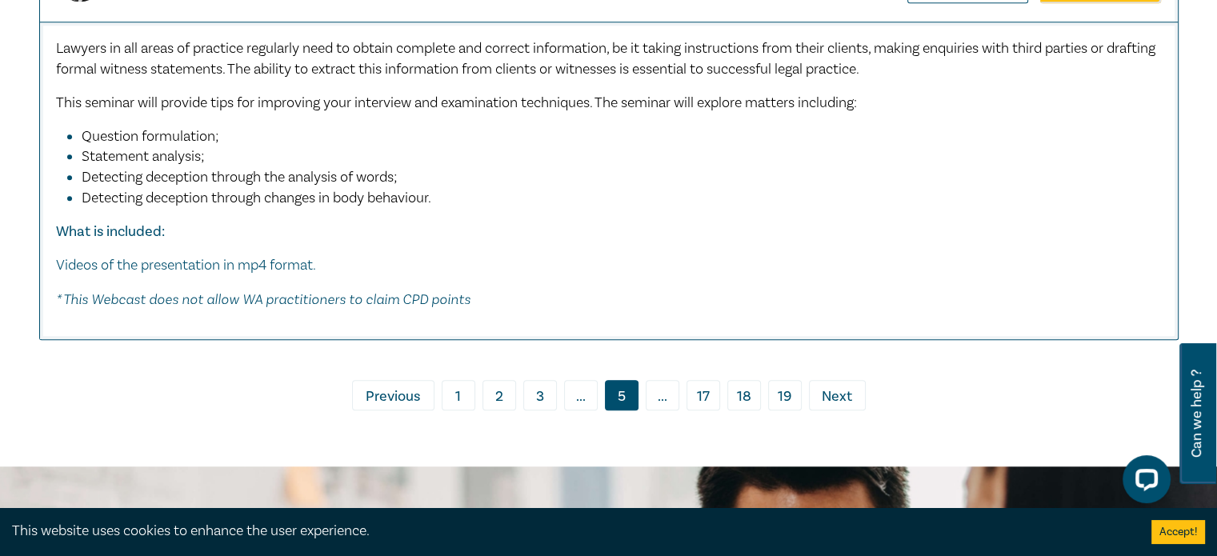
scroll to position [7442, 0]
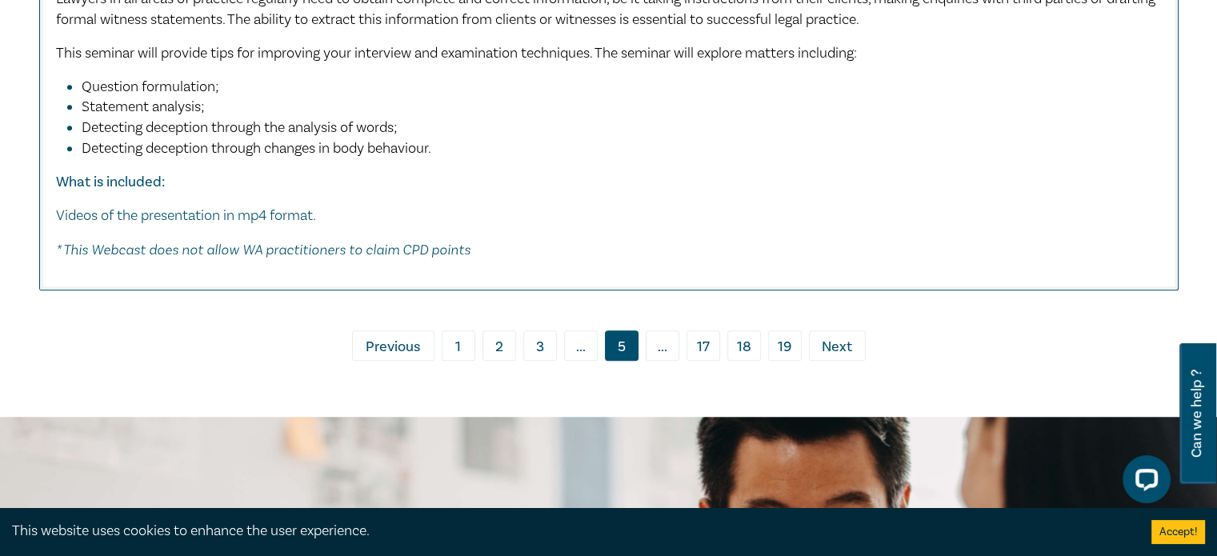
click at [840, 338] on span "Next" at bounding box center [837, 347] width 30 height 21
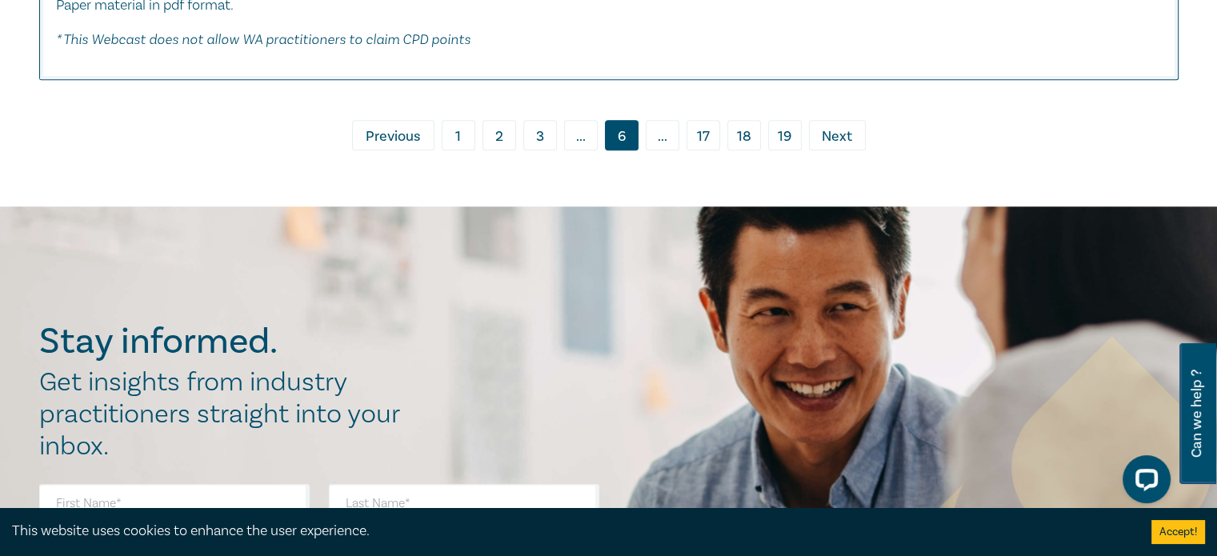
scroll to position [7682, 0]
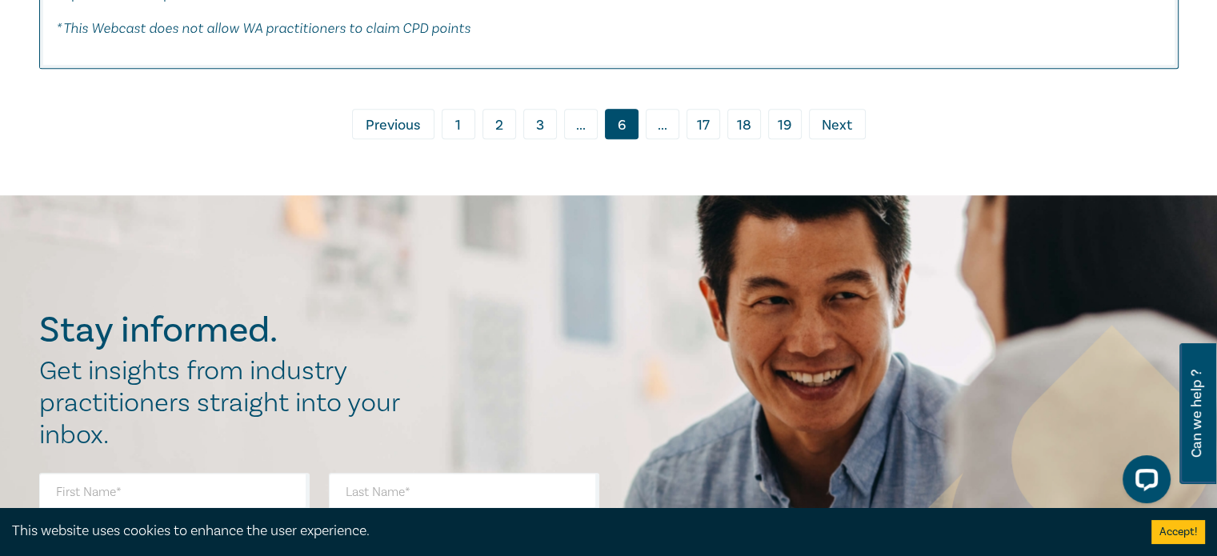
click at [832, 115] on span "Next" at bounding box center [837, 125] width 30 height 21
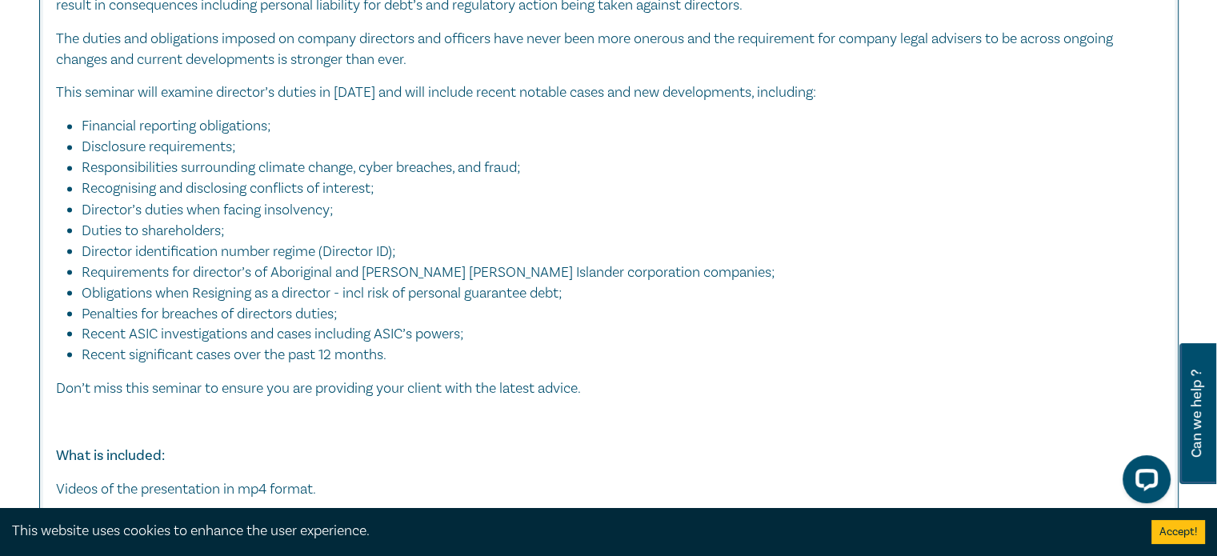
scroll to position [9122, 0]
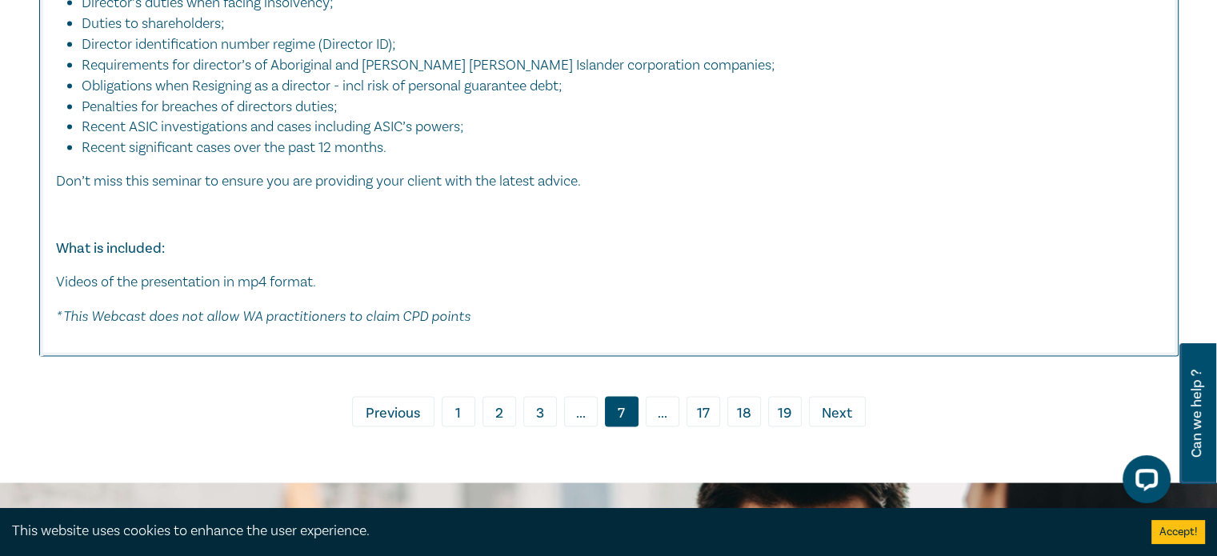
click at [829, 423] on span "Next" at bounding box center [837, 412] width 30 height 21
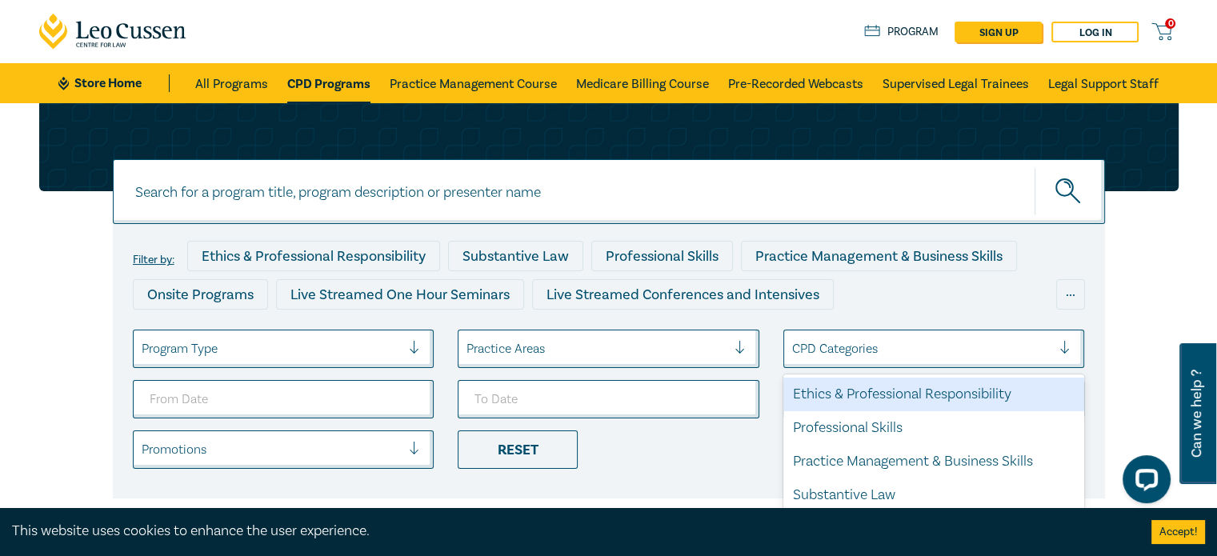
click at [807, 348] on div at bounding box center [922, 348] width 260 height 21
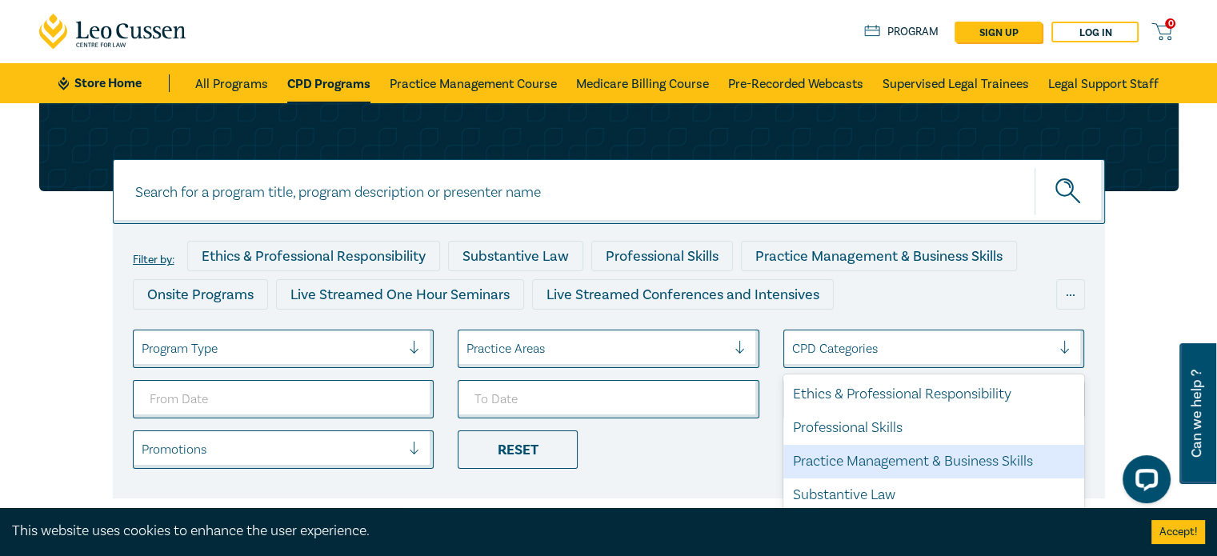
click at [896, 457] on div "Practice Management & Business Skills" at bounding box center [934, 462] width 302 height 34
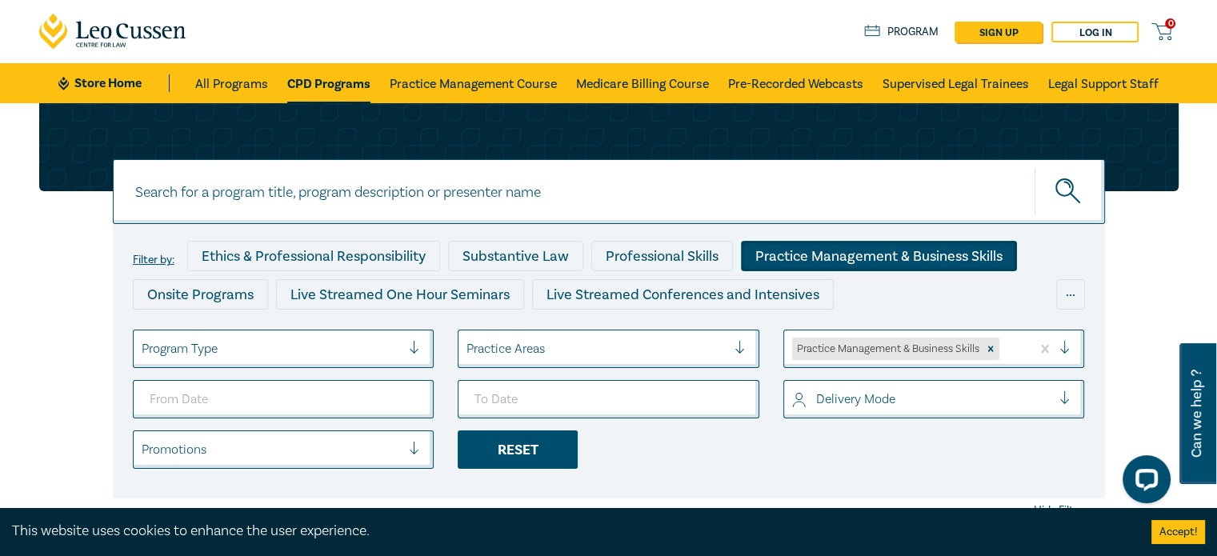
click at [539, 451] on div "Reset" at bounding box center [518, 450] width 120 height 38
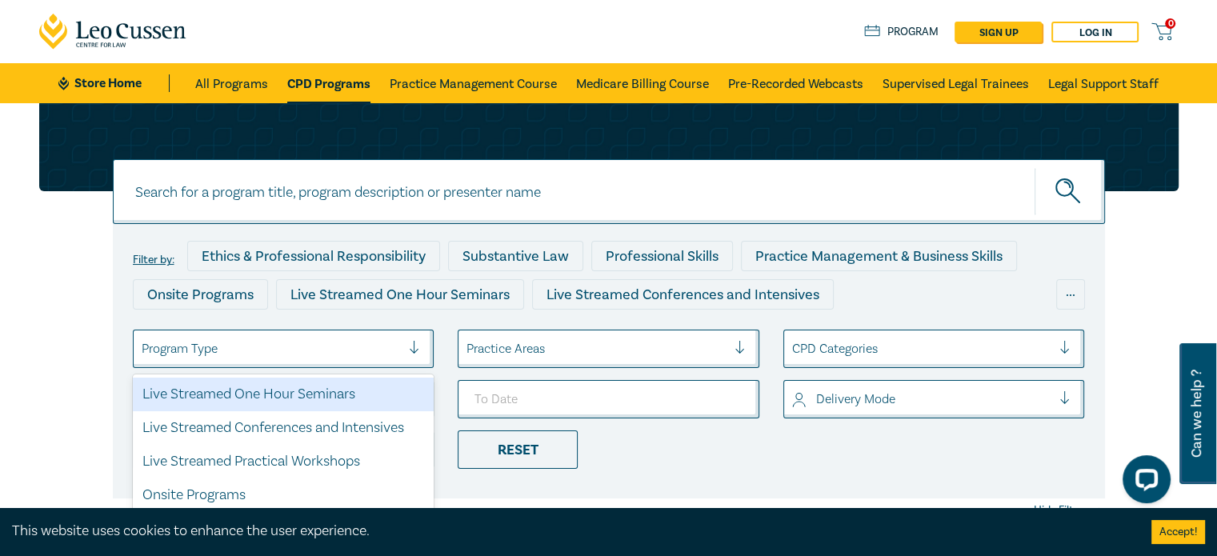
click at [402, 351] on div "Program Type" at bounding box center [272, 348] width 276 height 27
click at [358, 398] on div "Live Streamed One Hour Seminars" at bounding box center [284, 395] width 302 height 34
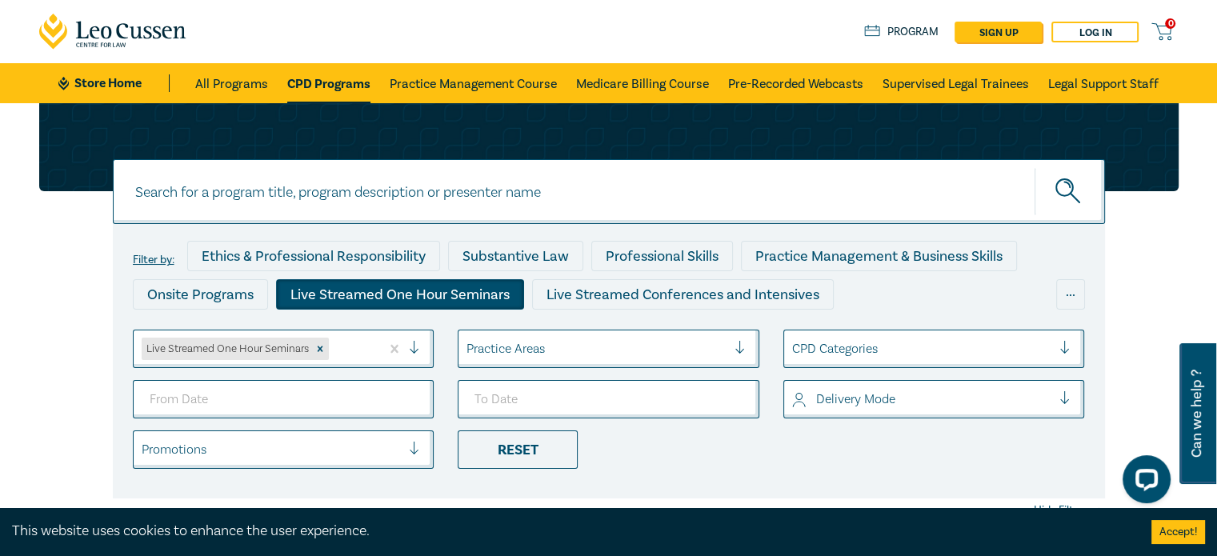
click at [546, 346] on div at bounding box center [597, 348] width 260 height 21
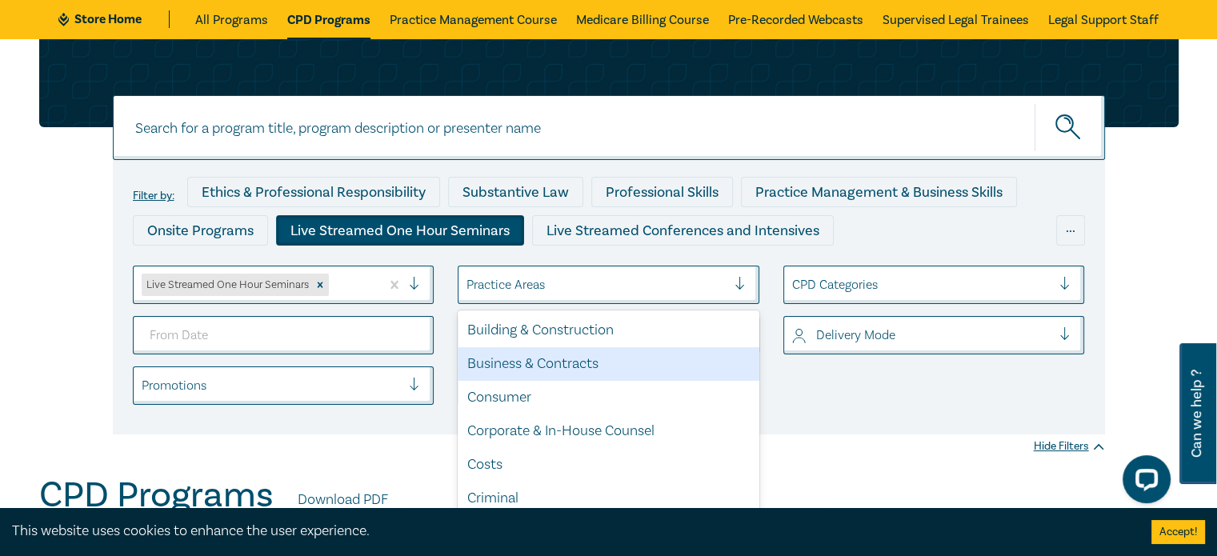
click at [850, 428] on div "Filter by: Ethics & Professional Responsibility Substantive Law Professional Sk…" at bounding box center [609, 297] width 992 height 274
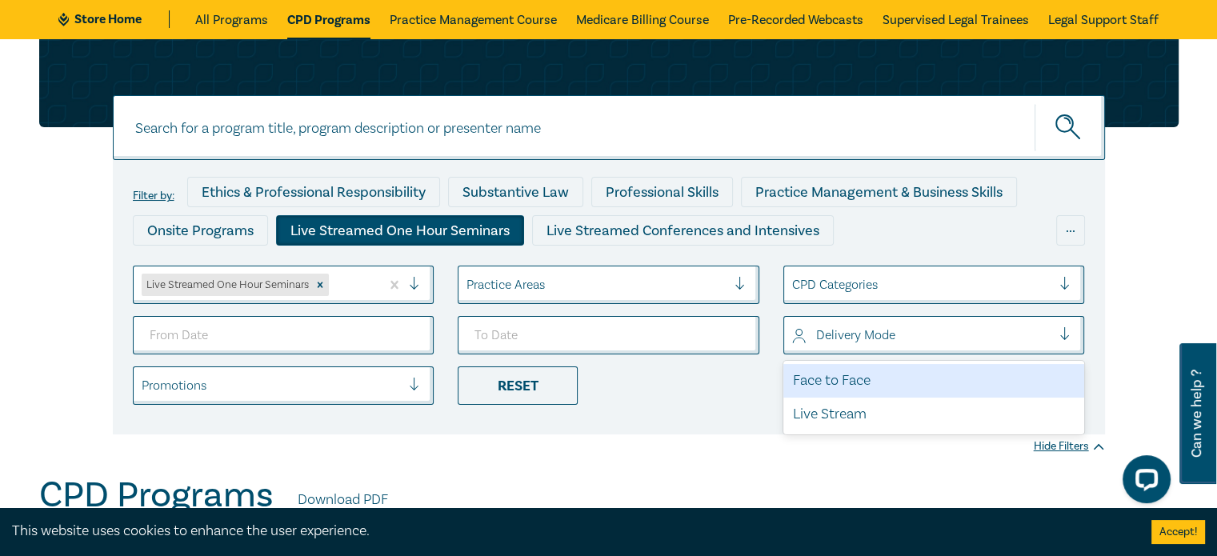
click at [867, 330] on div at bounding box center [922, 335] width 260 height 21
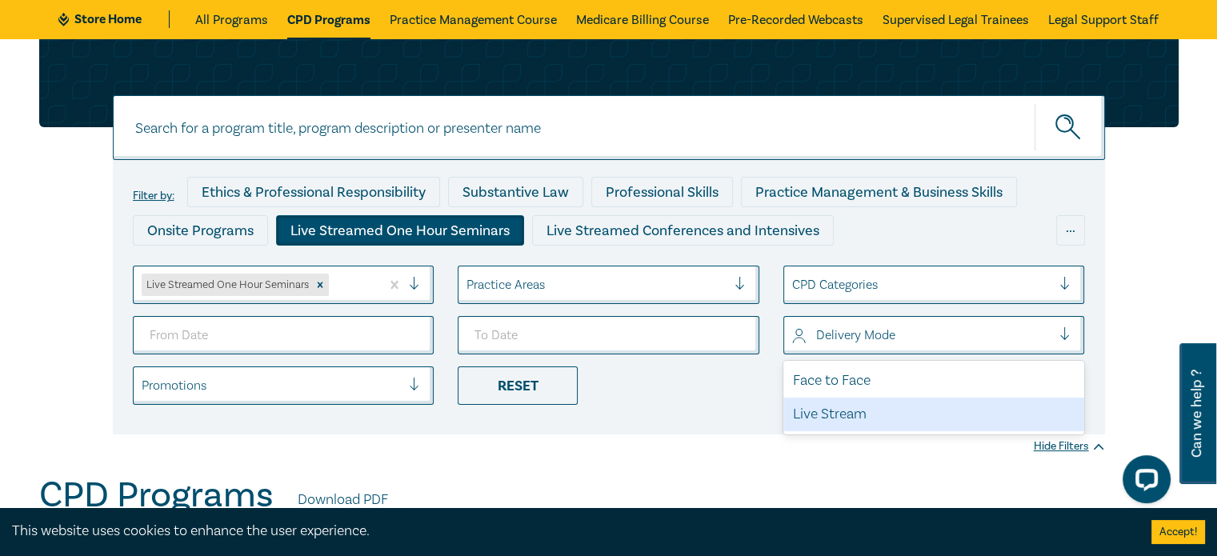
click at [834, 422] on div "Live Stream" at bounding box center [934, 415] width 302 height 34
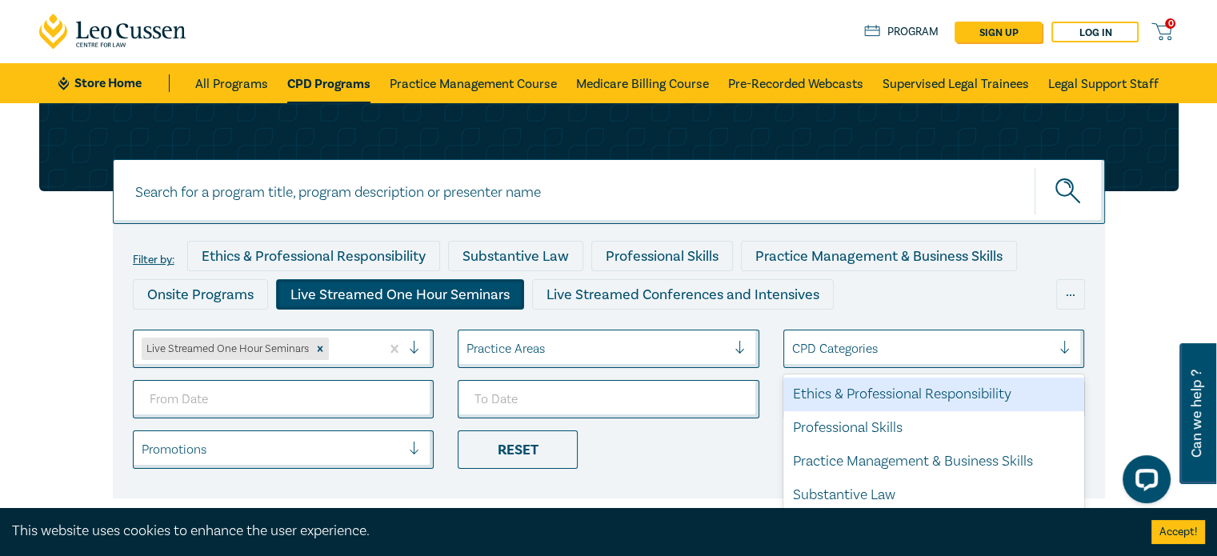
click at [871, 347] on div at bounding box center [922, 348] width 260 height 21
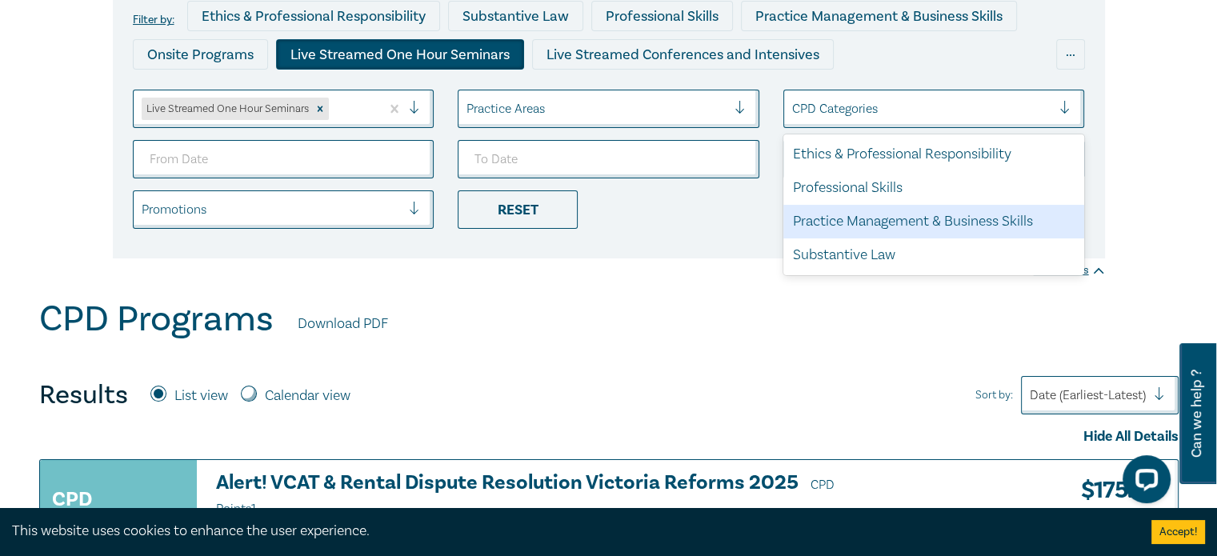
click at [880, 230] on div "Practice Management & Business Skills" at bounding box center [934, 222] width 302 height 34
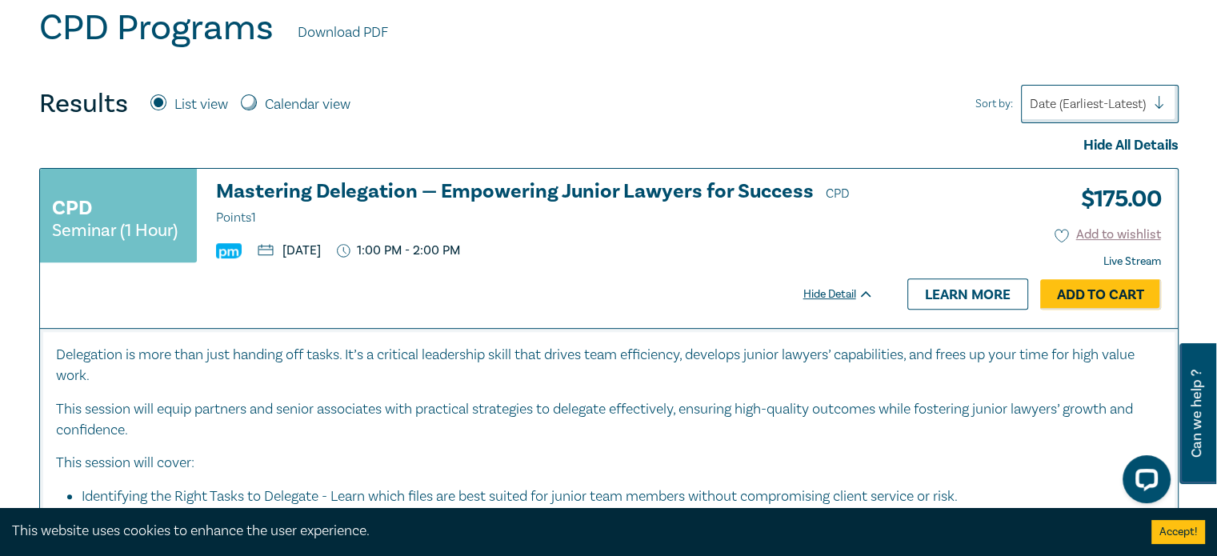
scroll to position [224, 0]
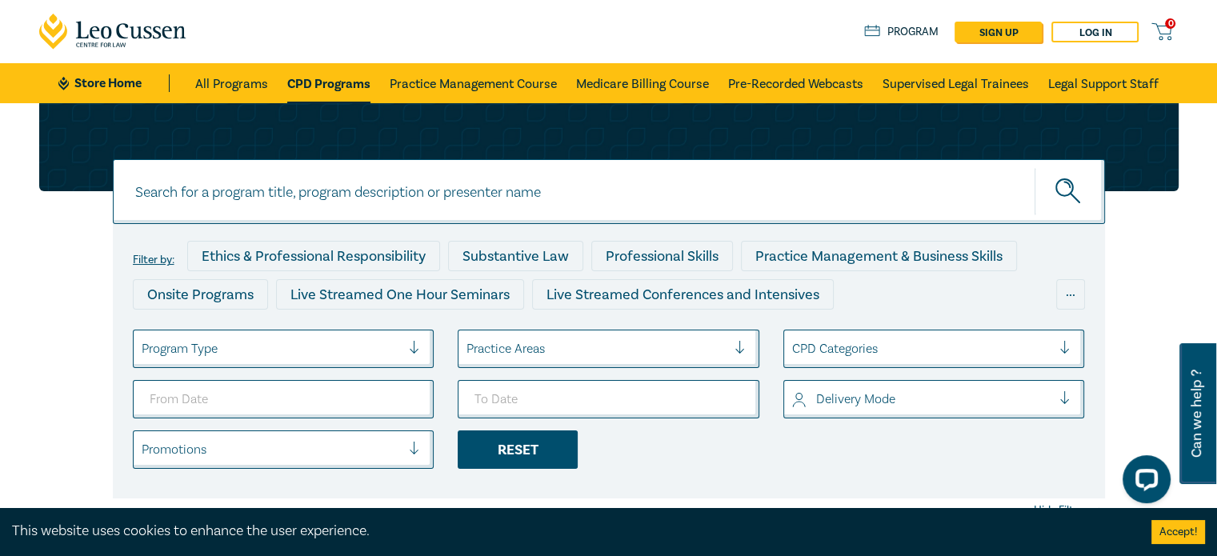
click at [496, 447] on div "Reset" at bounding box center [518, 450] width 120 height 38
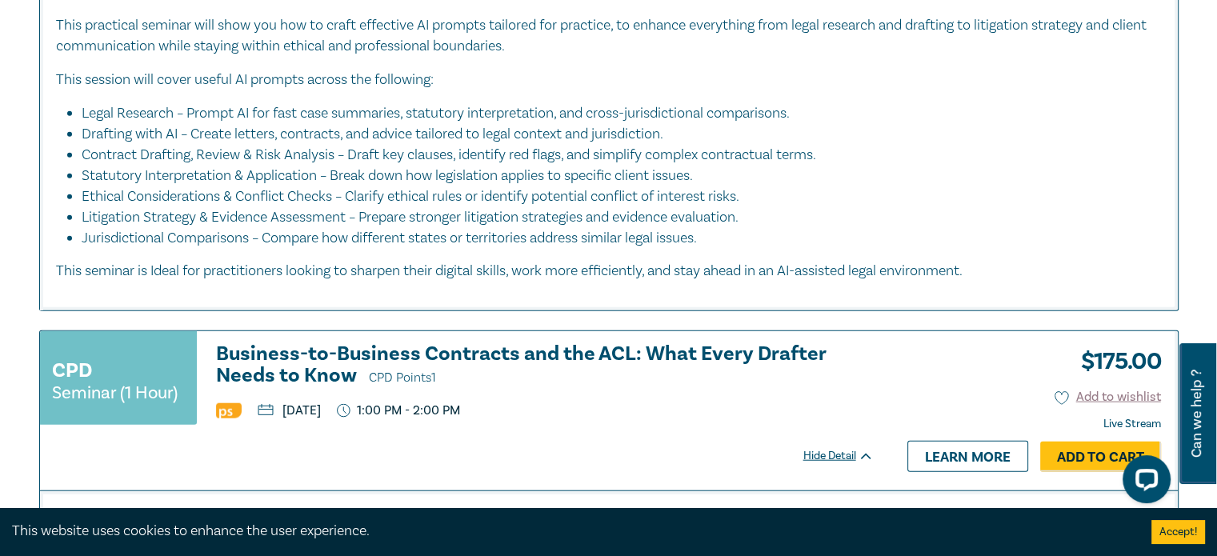
scroll to position [3841, 0]
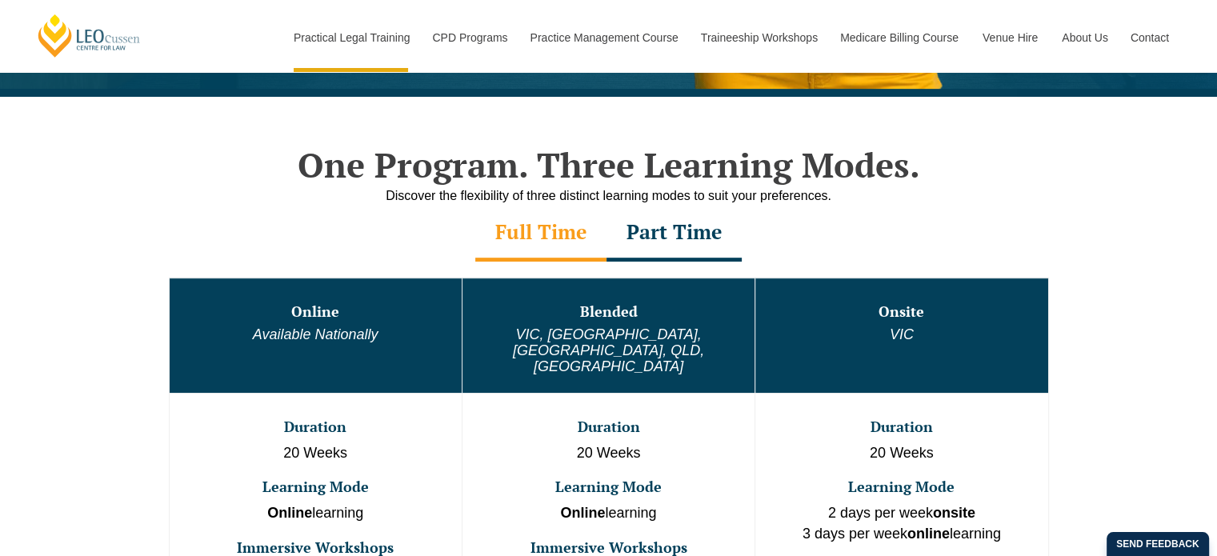
scroll to position [720, 0]
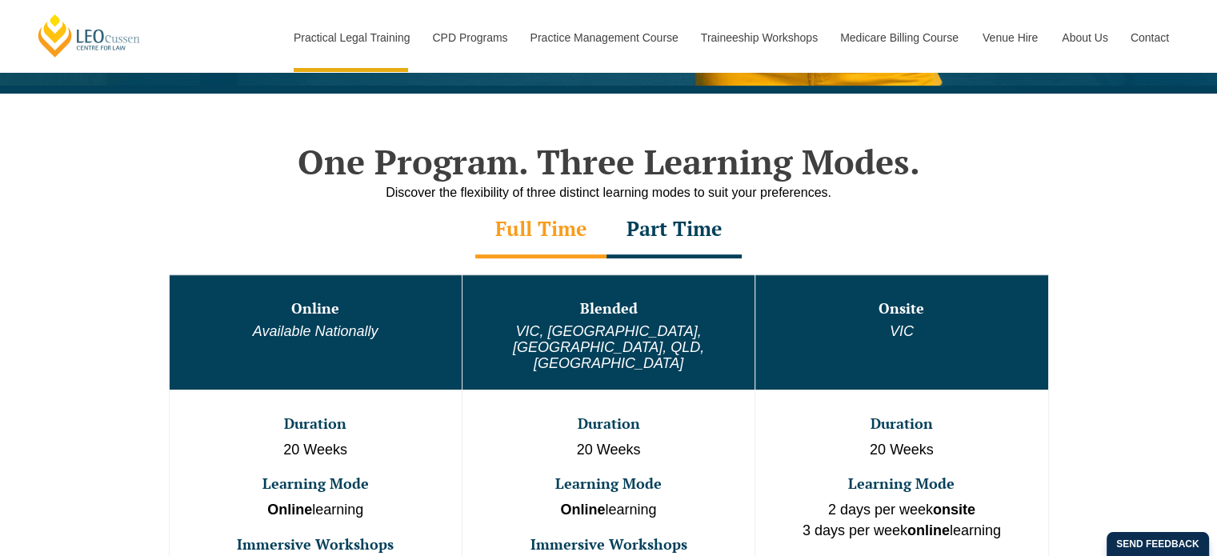
click at [684, 238] on div "Part Time" at bounding box center [674, 230] width 135 height 56
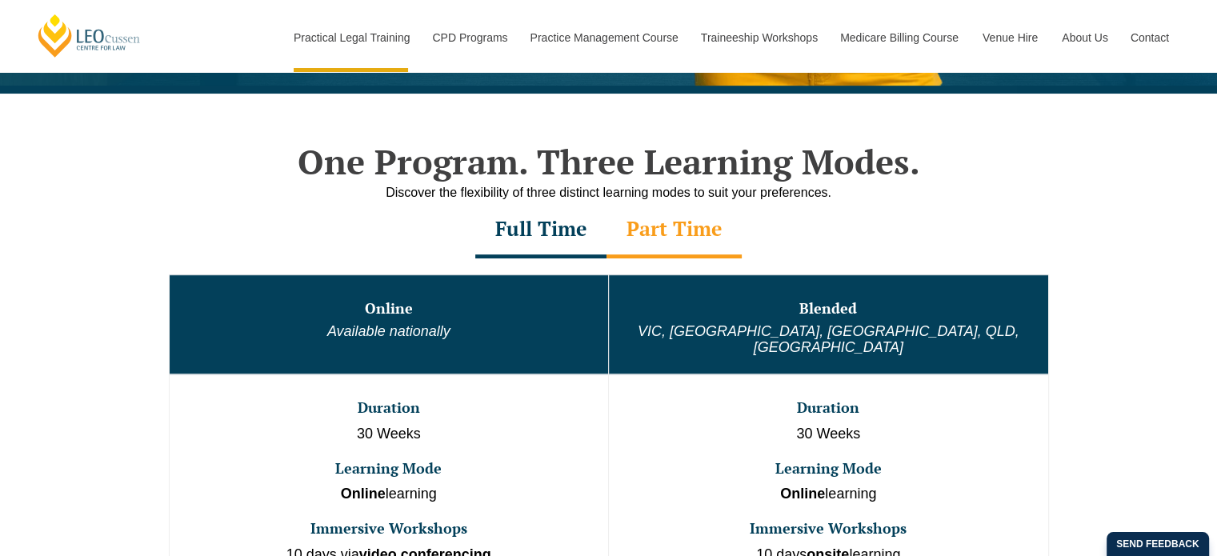
drag, startPoint x: 743, startPoint y: 392, endPoint x: 648, endPoint y: 392, distance: 95.2
click at [648, 400] on h3 "Duration" at bounding box center [829, 408] width 436 height 16
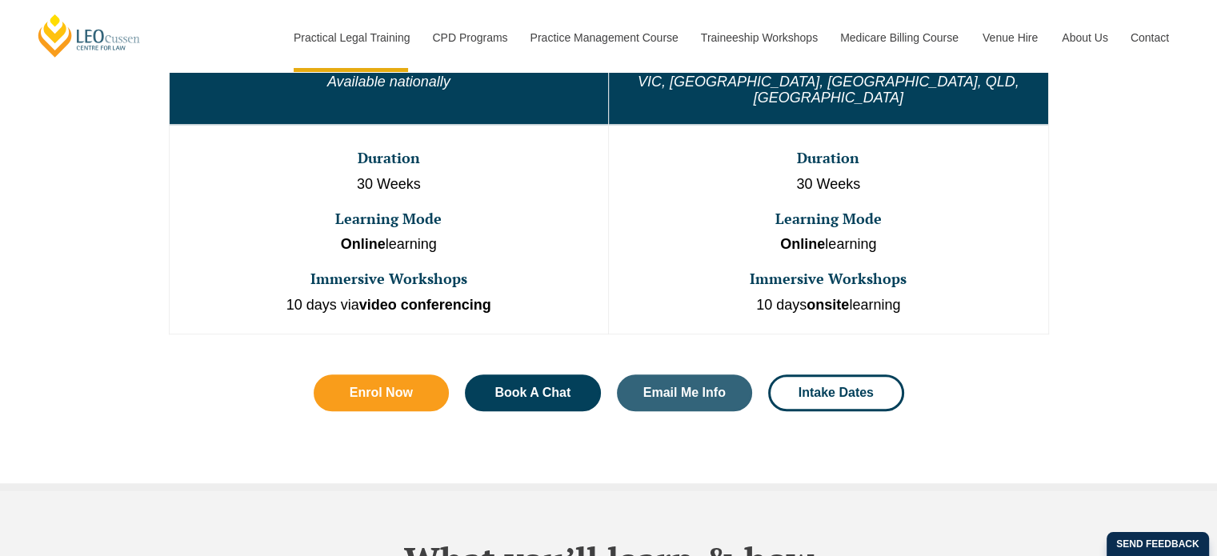
scroll to position [960, 0]
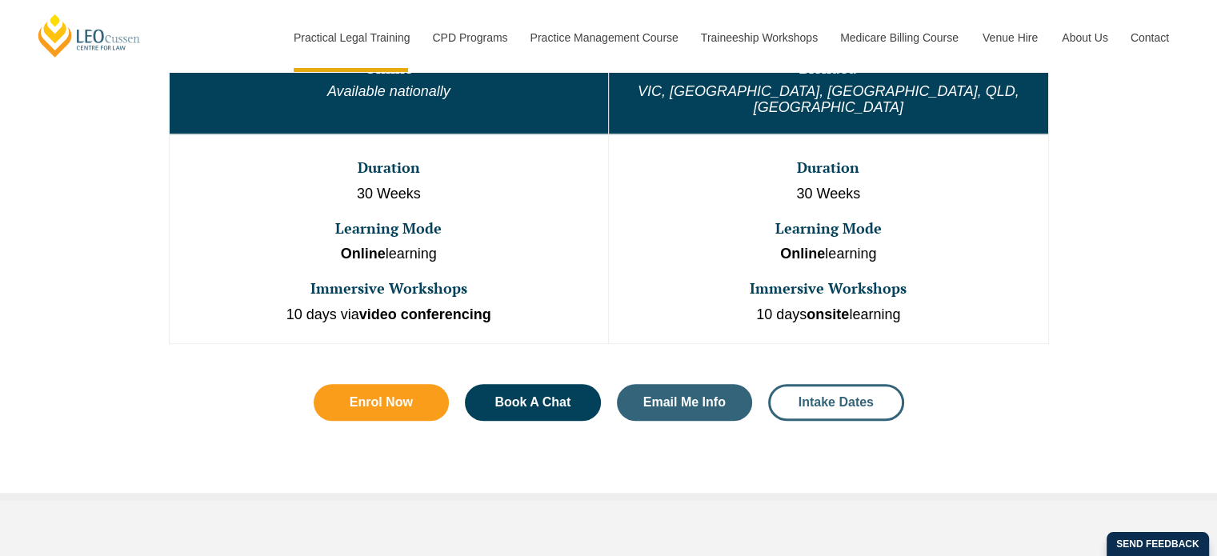
click at [810, 396] on span "Intake Dates" at bounding box center [836, 402] width 75 height 13
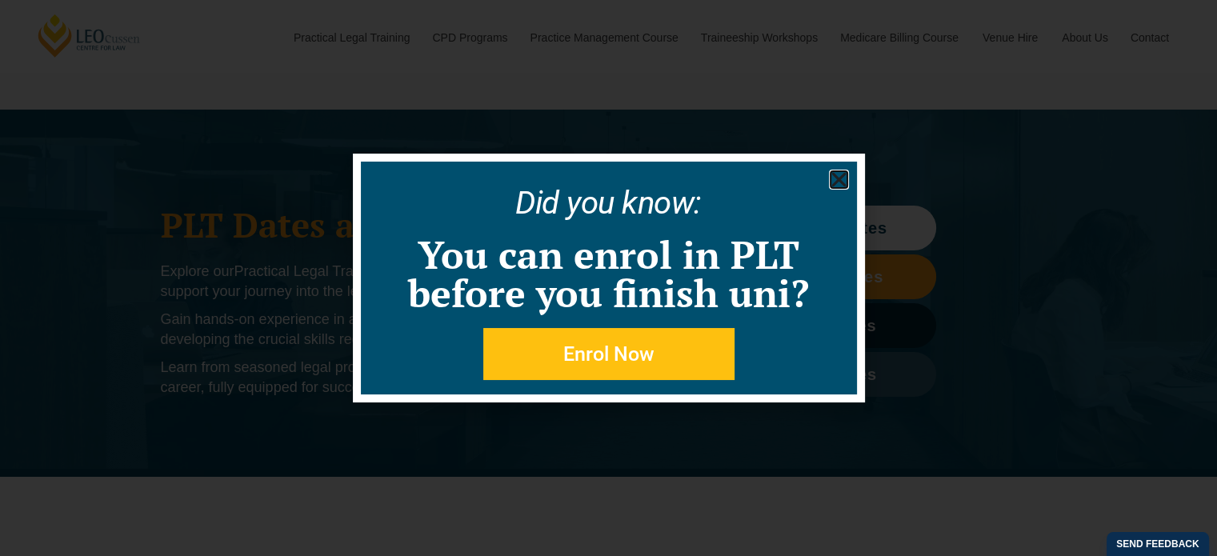
scroll to position [487, 0]
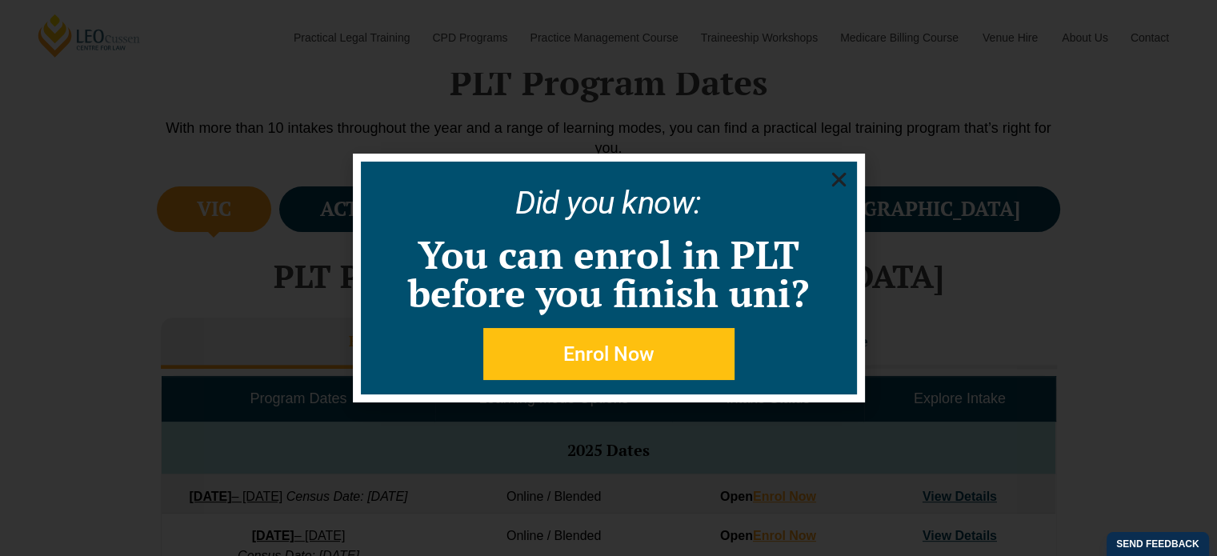
click at [600, 350] on span "Enrol Now" at bounding box center [608, 354] width 91 height 20
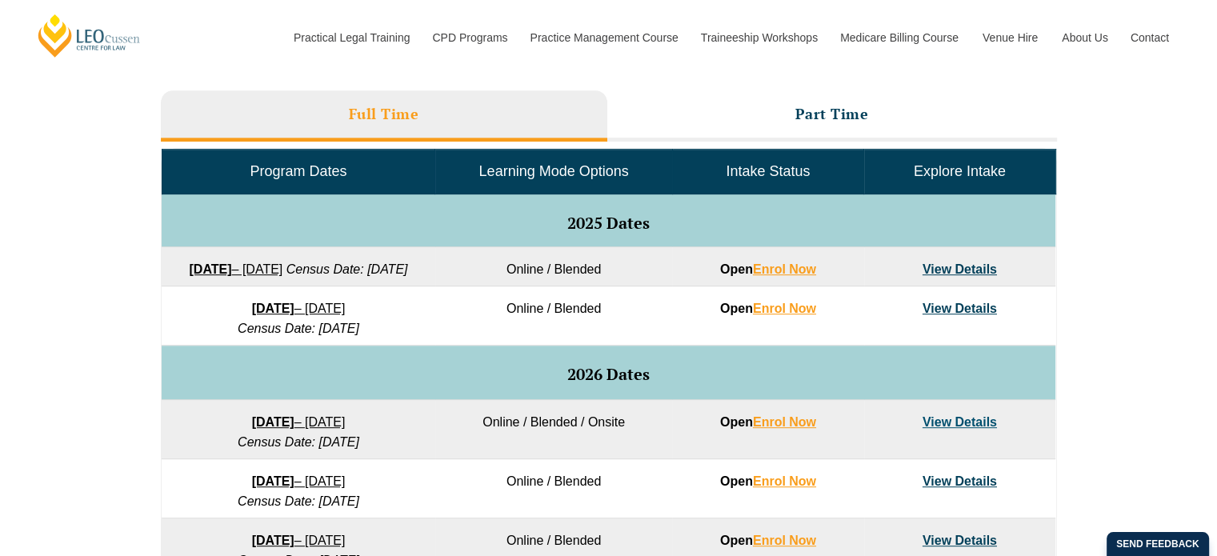
scroll to position [727, 0]
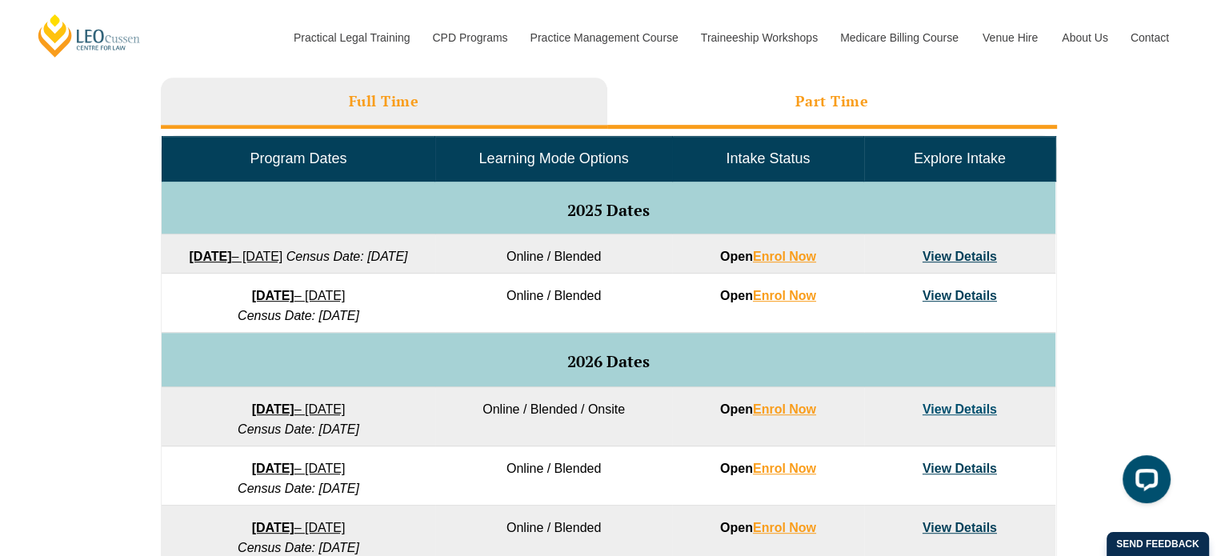
click at [840, 120] on li "Part Time" at bounding box center [832, 103] width 450 height 51
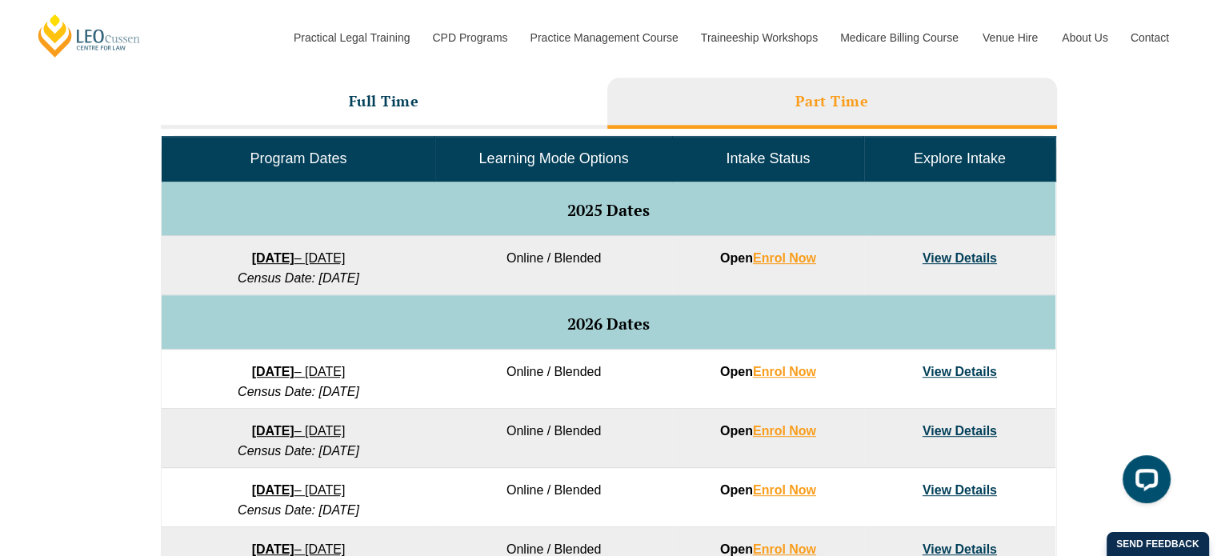
click at [953, 252] on link "View Details" at bounding box center [960, 258] width 74 height 14
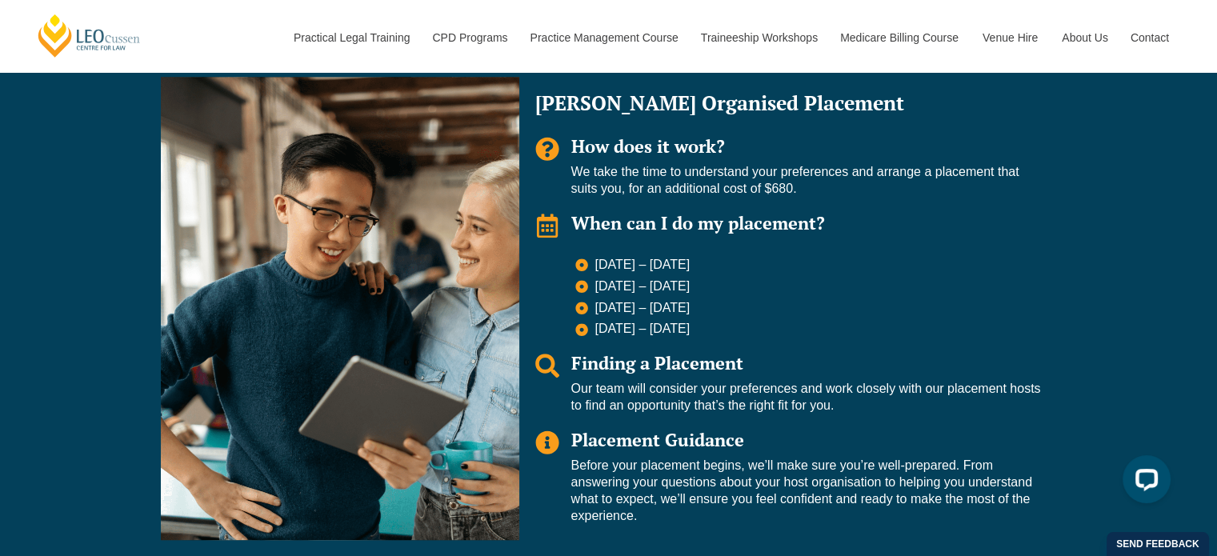
scroll to position [960, 0]
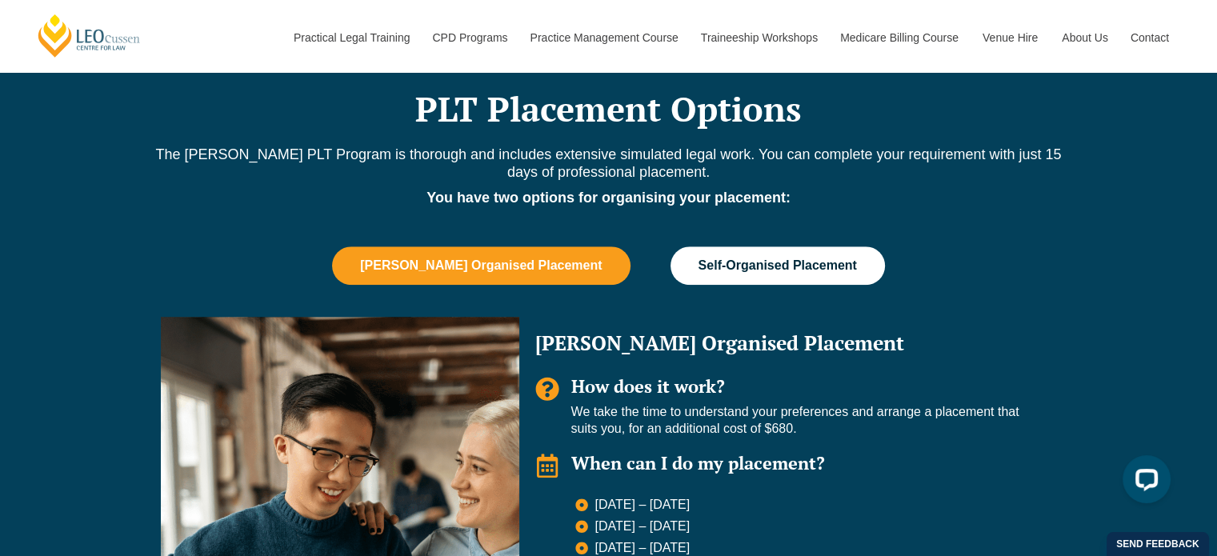
click at [803, 258] on span "Self-Organised Placement" at bounding box center [778, 265] width 158 height 14
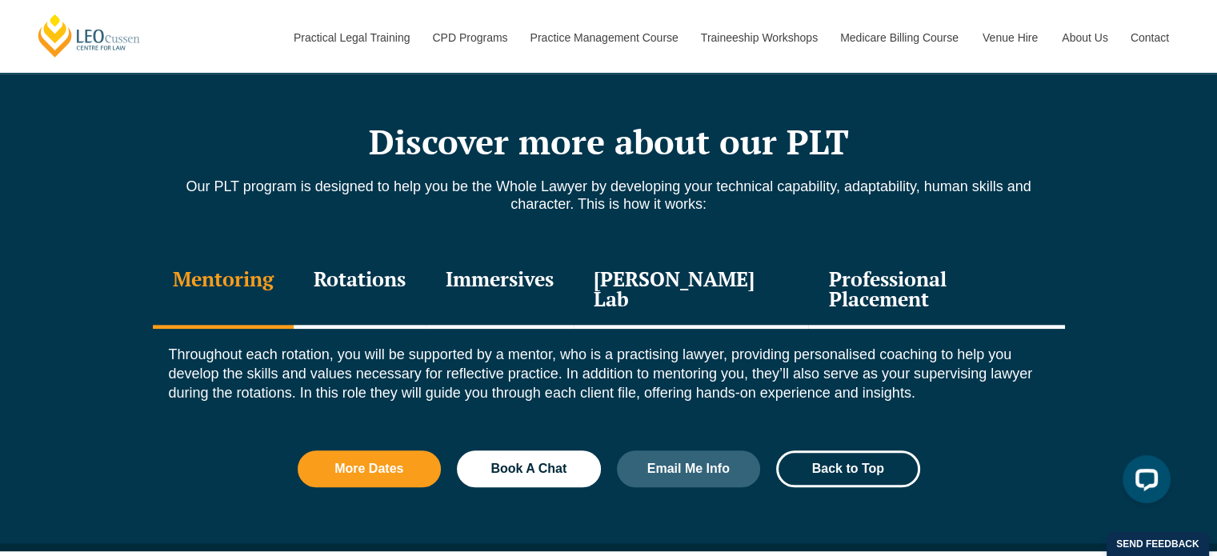
scroll to position [1680, 0]
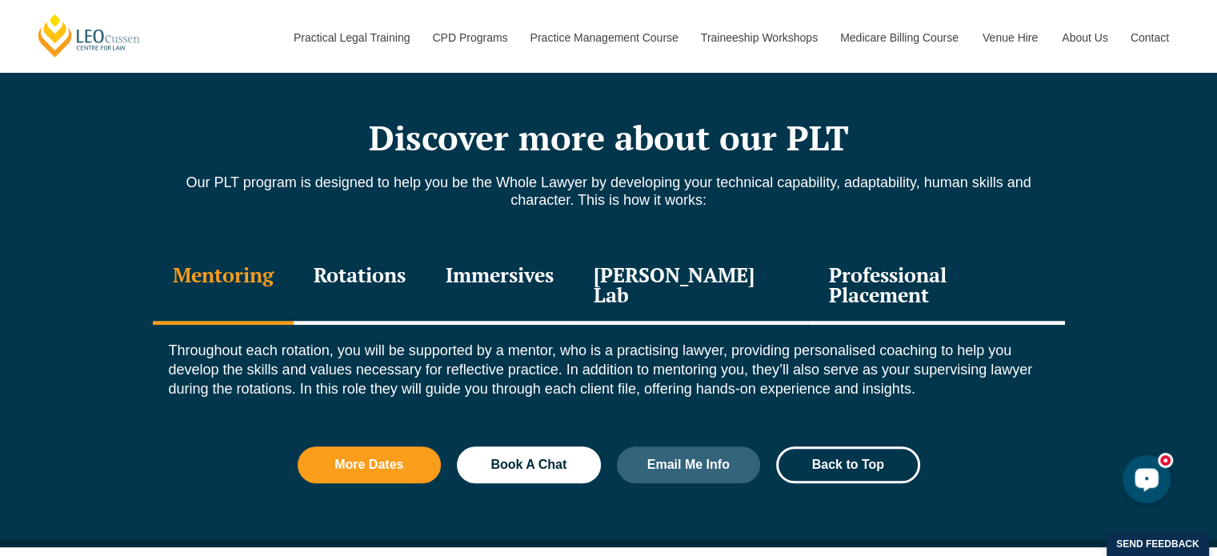
click at [1155, 475] on div "Open LiveChat chat widget" at bounding box center [1146, 478] width 27 height 27
